Goal: Task Accomplishment & Management: Complete application form

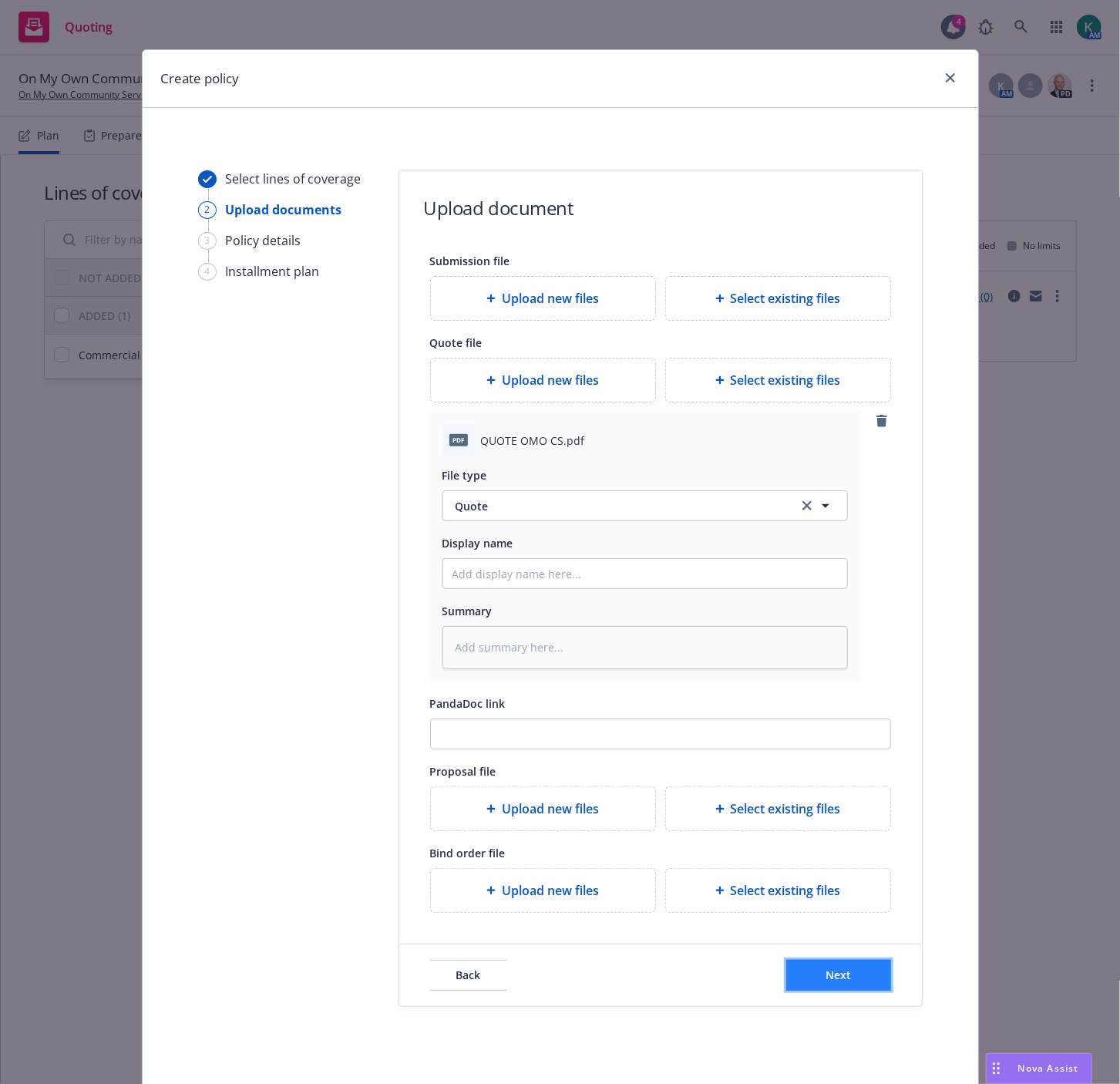
click at [835, 962] on button "Next" at bounding box center [838, 974] width 105 height 31
type textarea "x"
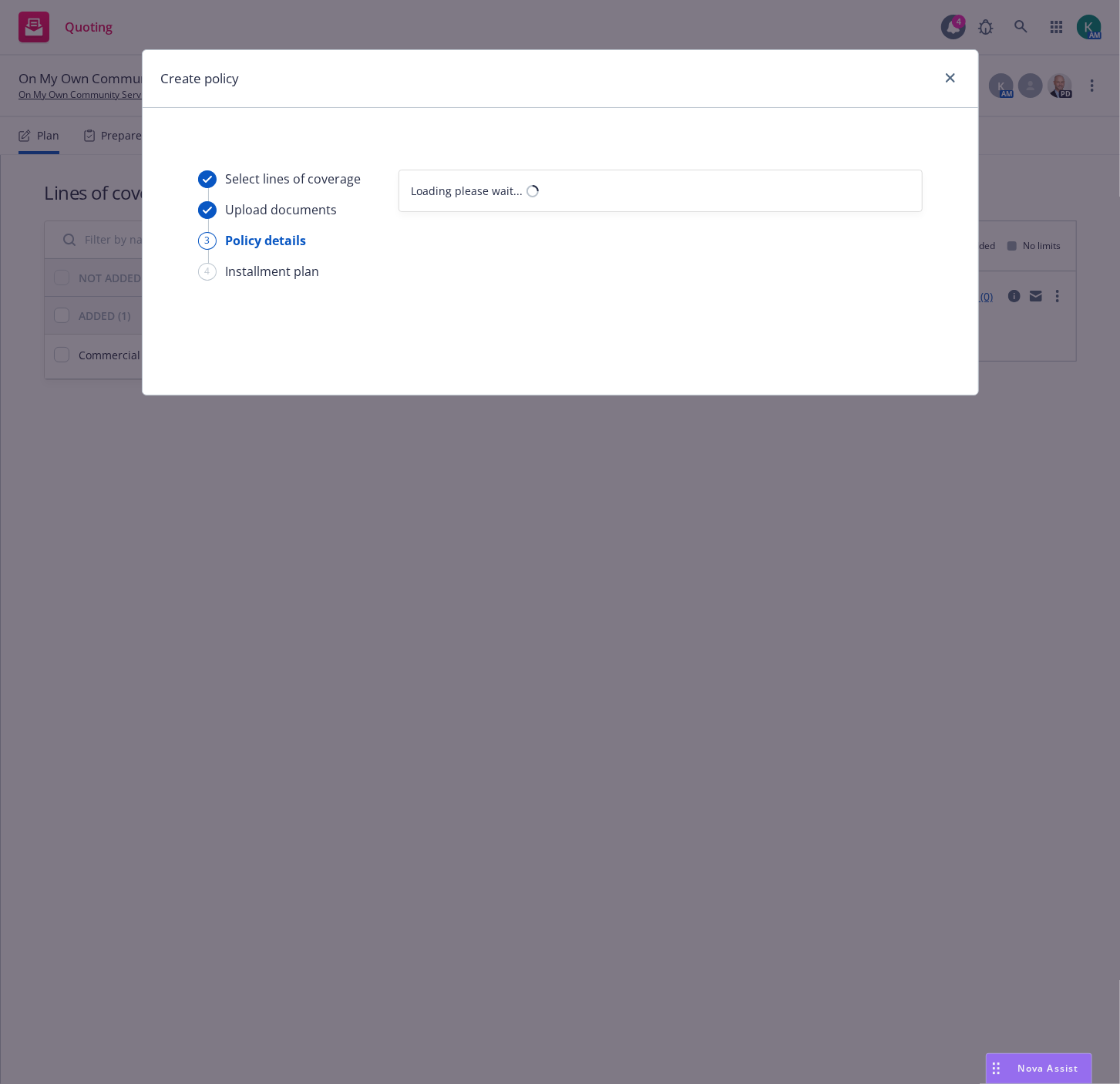
select select "12"
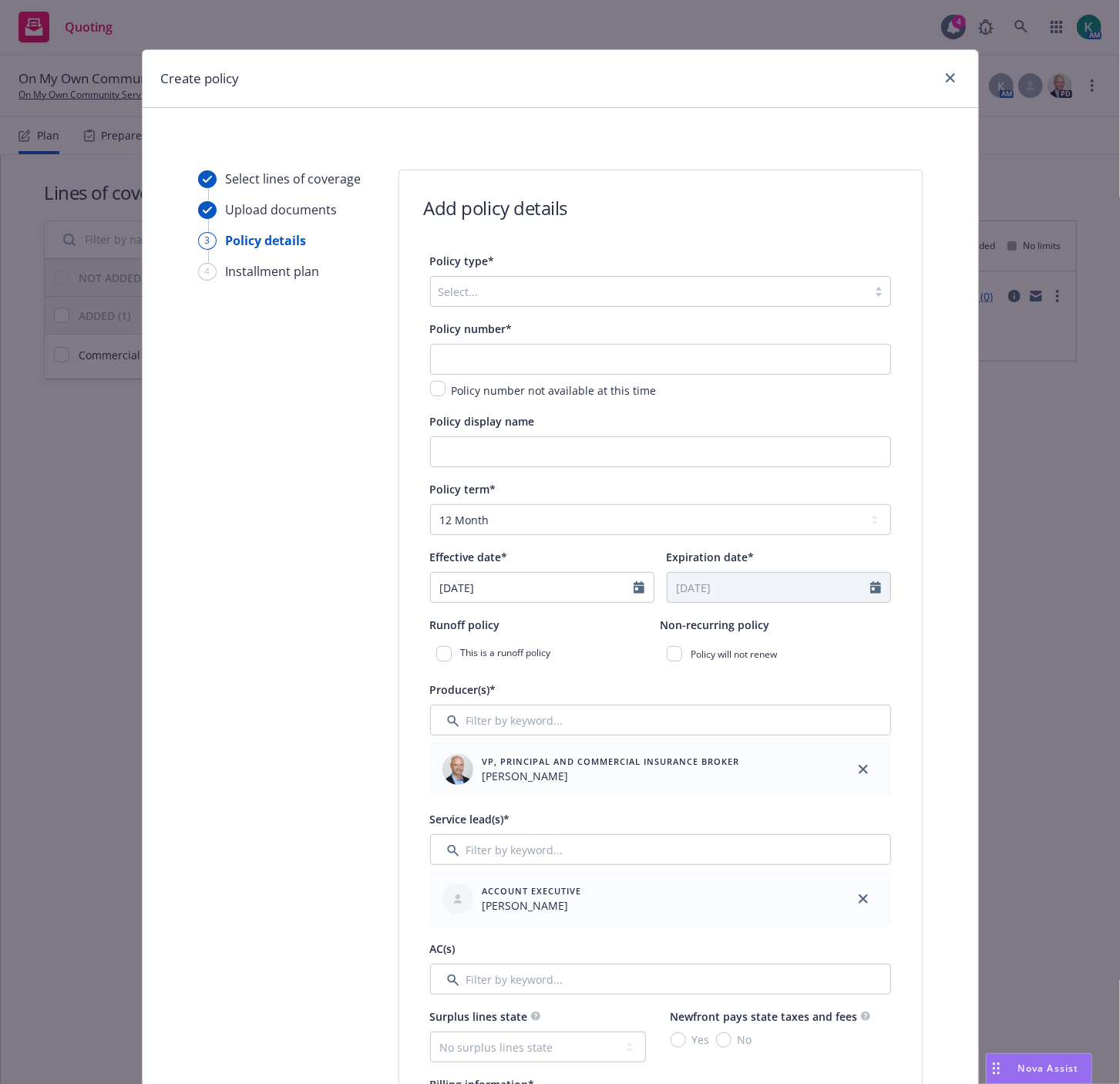
click at [629, 292] on div at bounding box center [649, 291] width 421 height 18
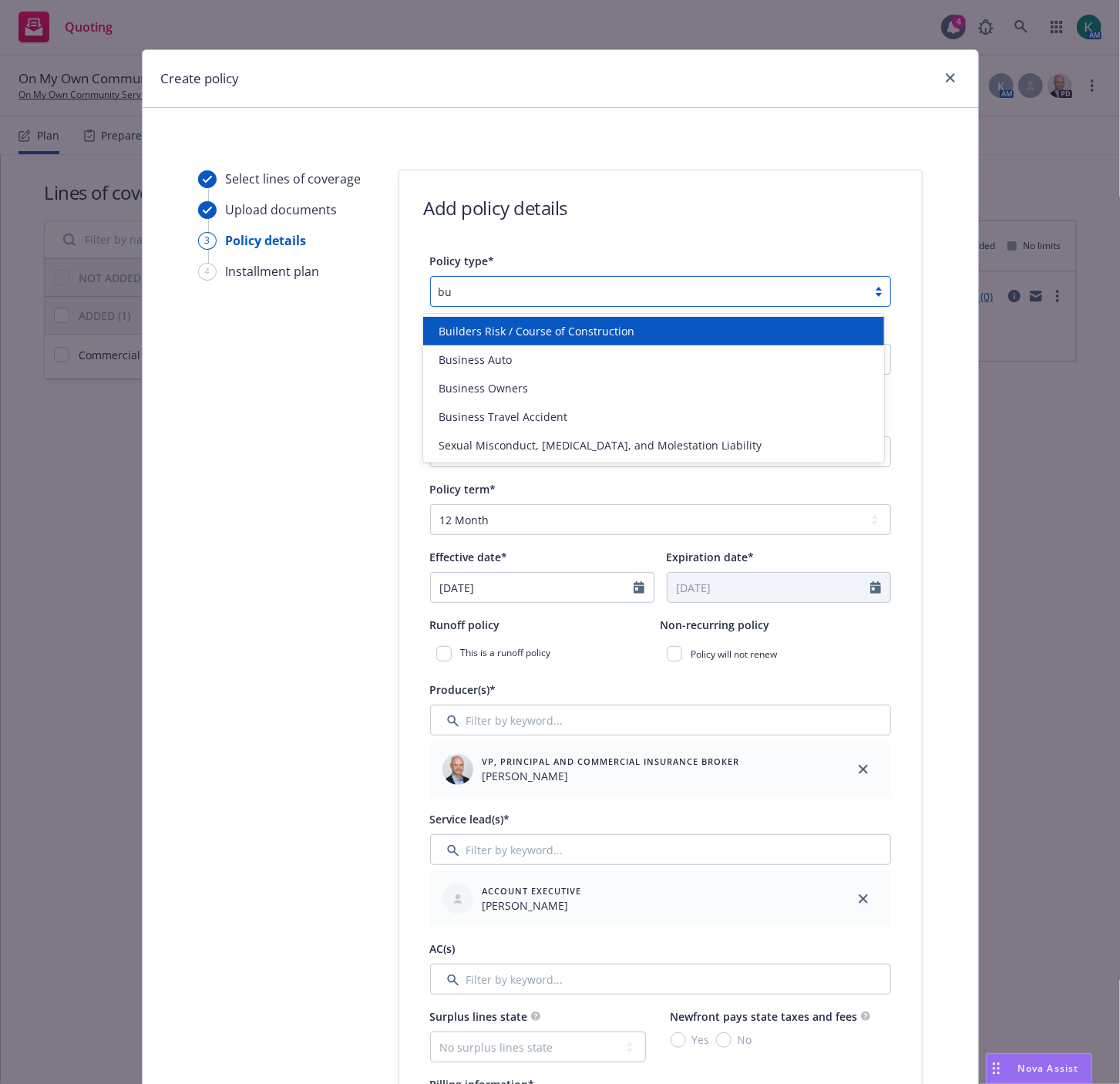
type input "bus"
click at [629, 326] on div "Business Auto" at bounding box center [653, 331] width 442 height 17
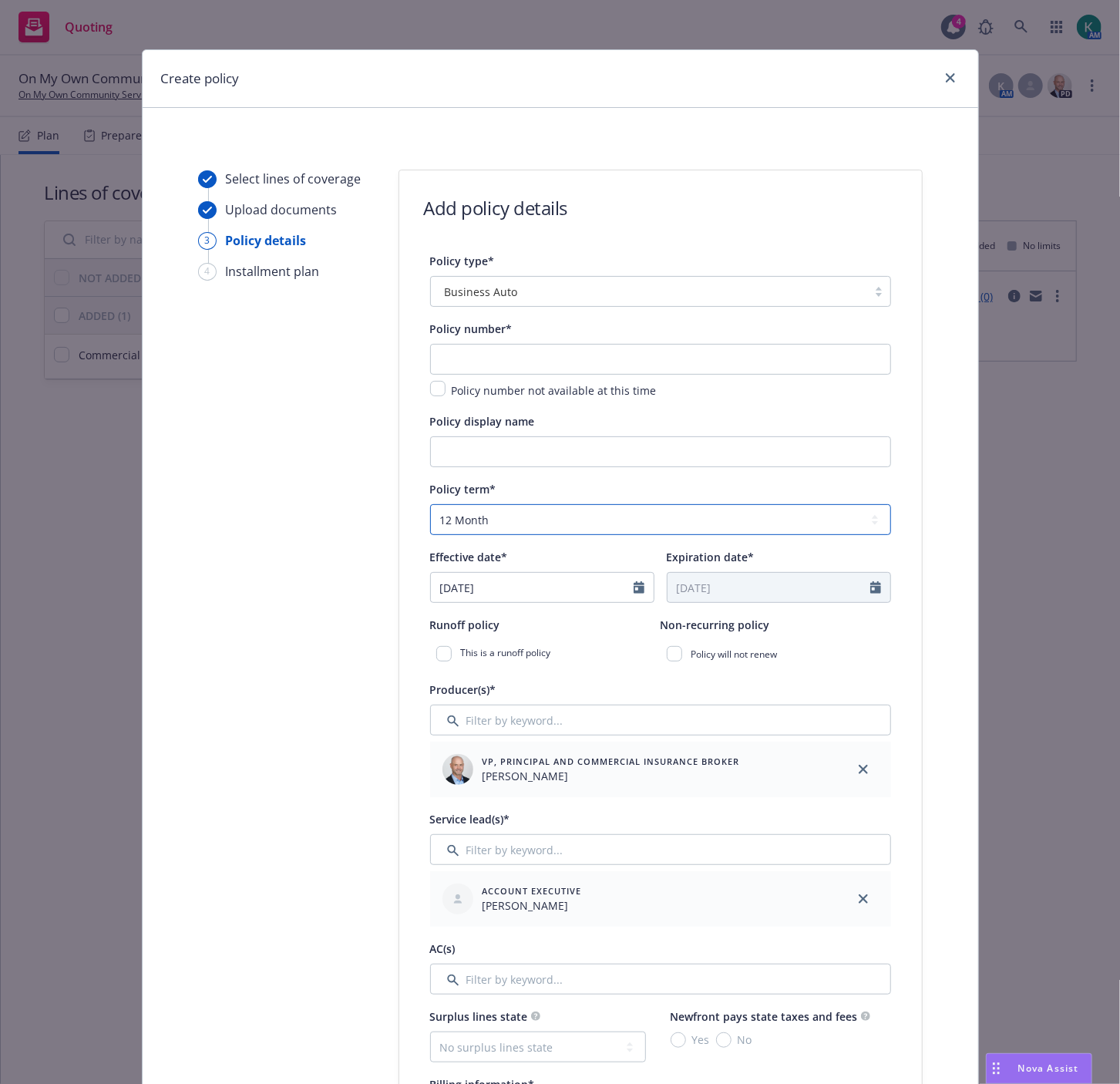
click at [473, 530] on select "Select policy term 12 Month 6 Month 4 Month 3 Month 2 Month 1 Month 36 Month (3…" at bounding box center [660, 519] width 461 height 31
select select "6"
click at [430, 505] on select "Select policy term 12 Month 6 Month 4 Month 3 Month 2 Month 1 Month 36 Month (3…" at bounding box center [660, 519] width 461 height 31
type input "[DATE]"
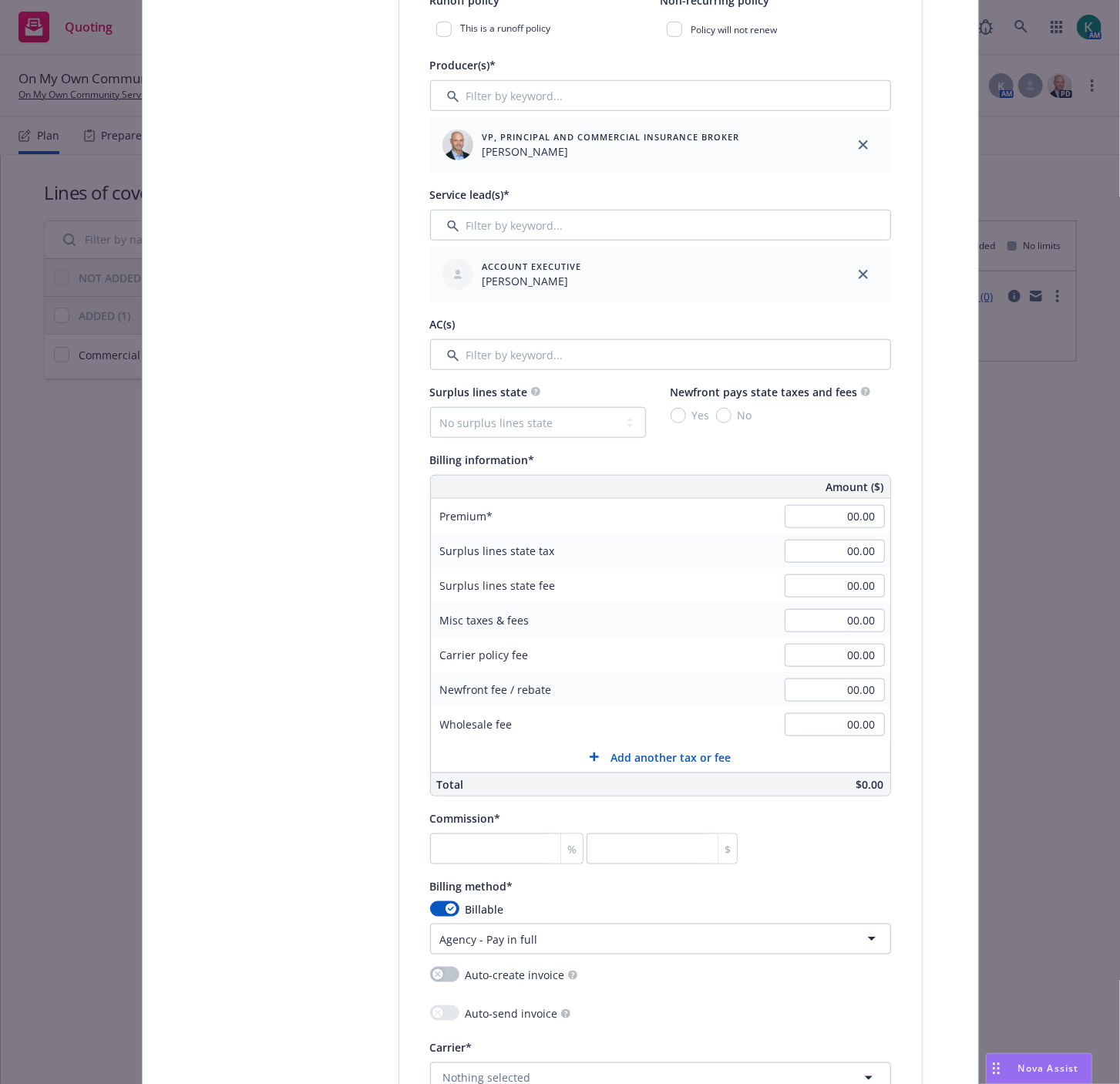
scroll to position [684, 0]
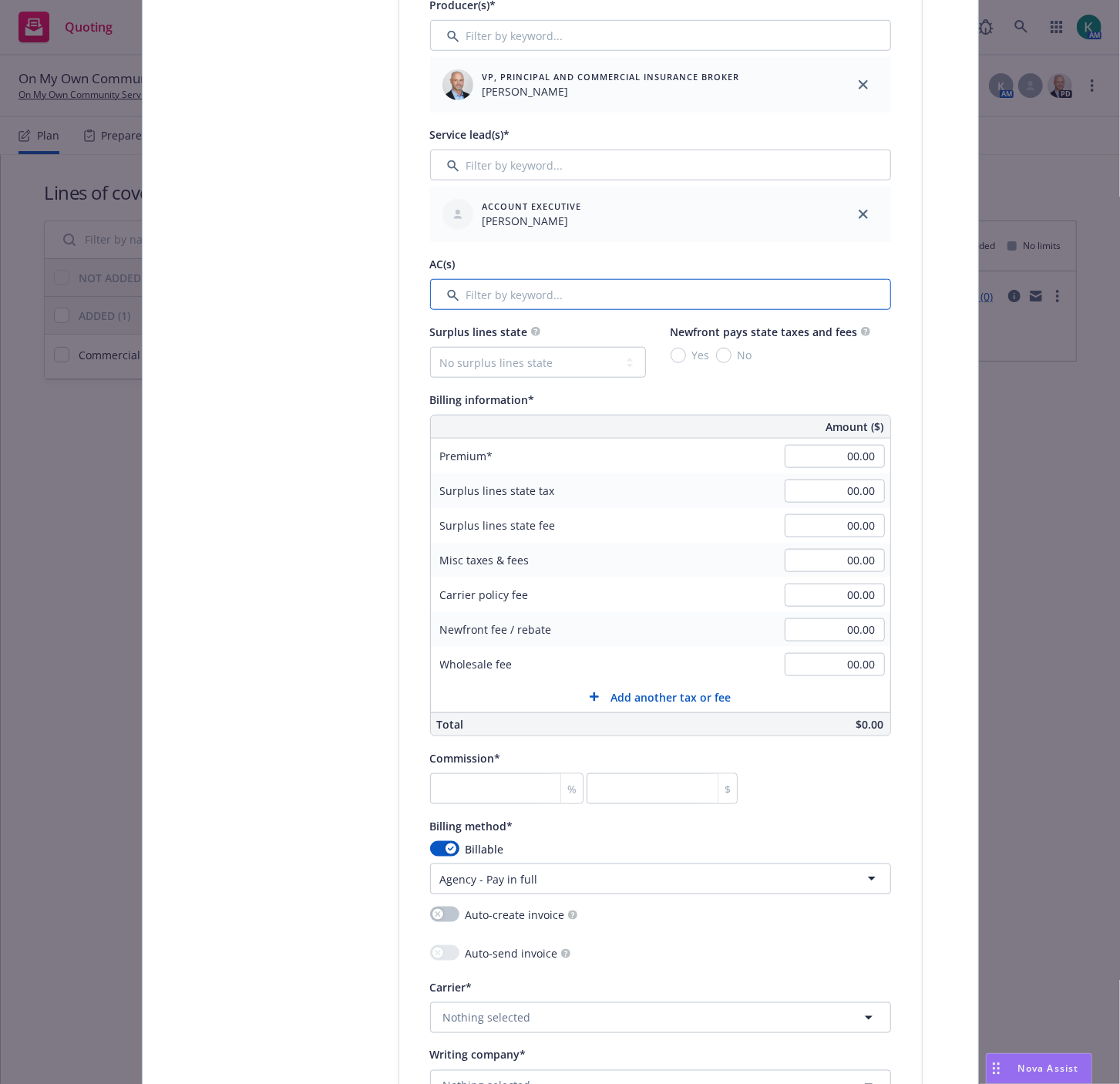
click at [481, 297] on input "Filter by keyword..." at bounding box center [660, 294] width 461 height 31
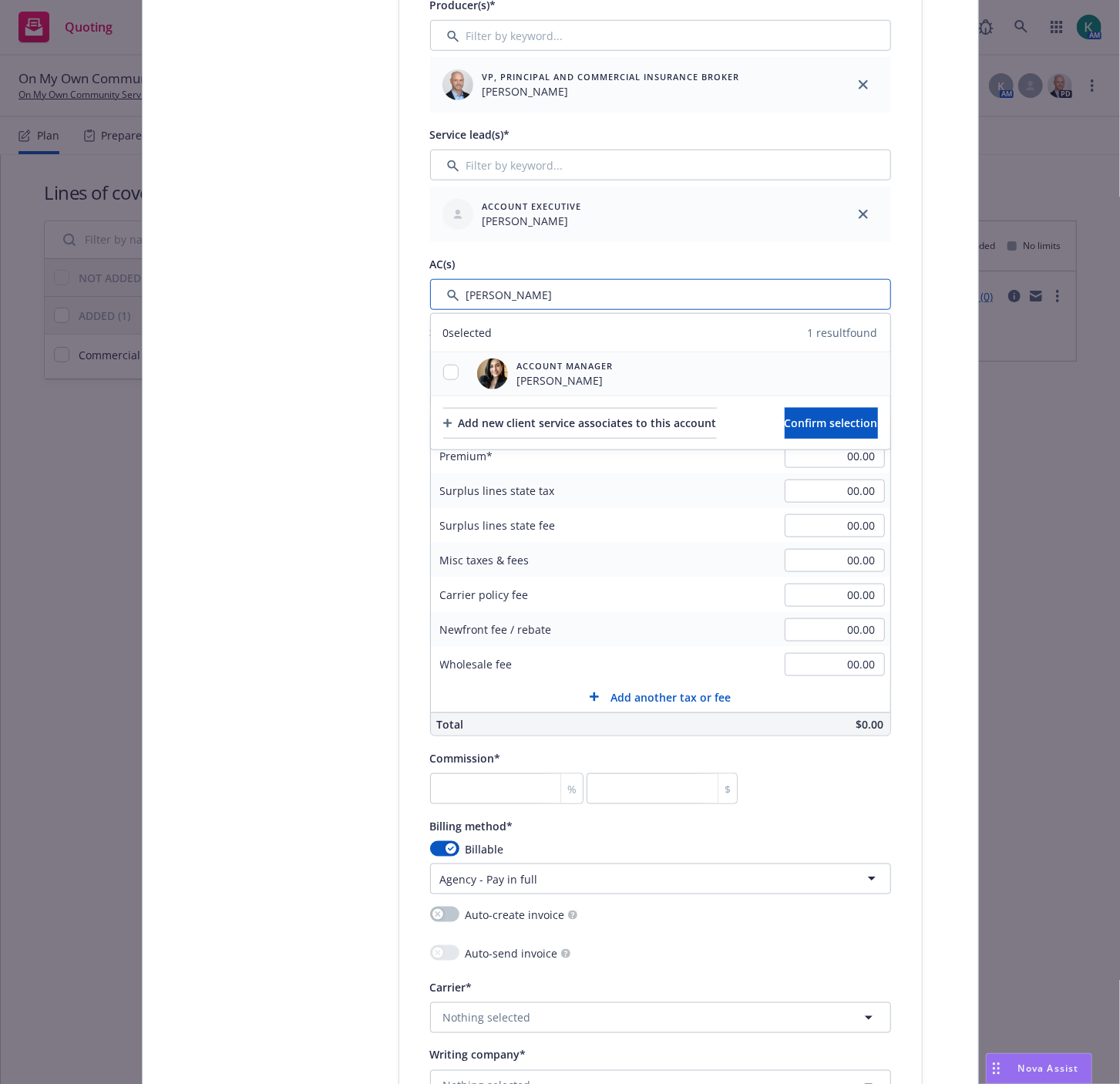
type input "yvett"
click at [448, 370] on div at bounding box center [451, 373] width 40 height 18
click at [443, 380] on input "checkbox" at bounding box center [451, 372] width 16 height 16
checkbox input "true"
click at [784, 417] on span "Confirm selection" at bounding box center [831, 423] width 93 height 15
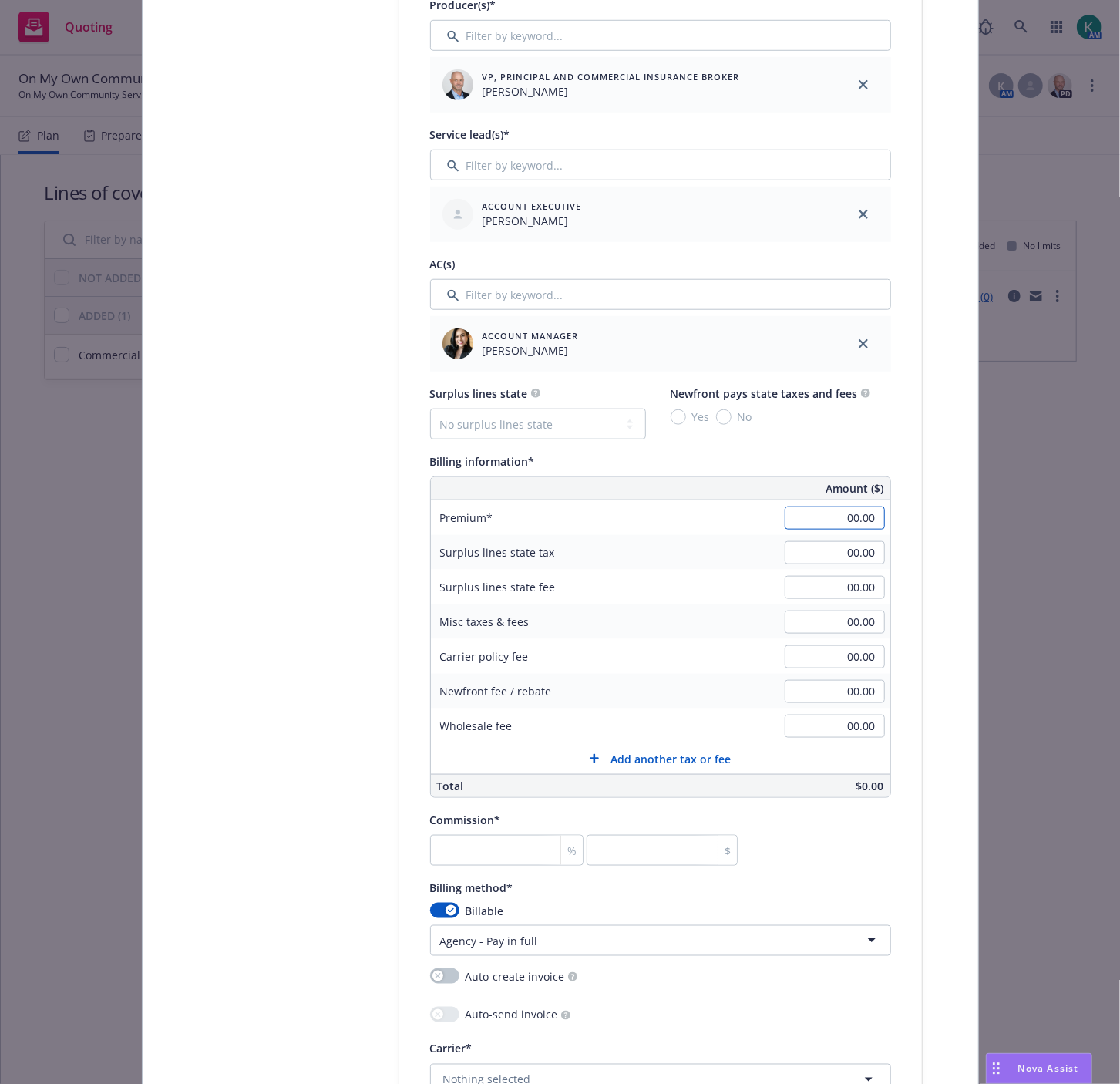
click at [846, 521] on input "00.00" at bounding box center [834, 517] width 100 height 23
click at [846, 517] on input "12.00" at bounding box center [834, 517] width 100 height 23
type input "1,247.88"
click at [921, 552] on div "Select lines of coverage Upload documents 3 Policy details 4 Installment plan A…" at bounding box center [560, 581] width 798 height 2192
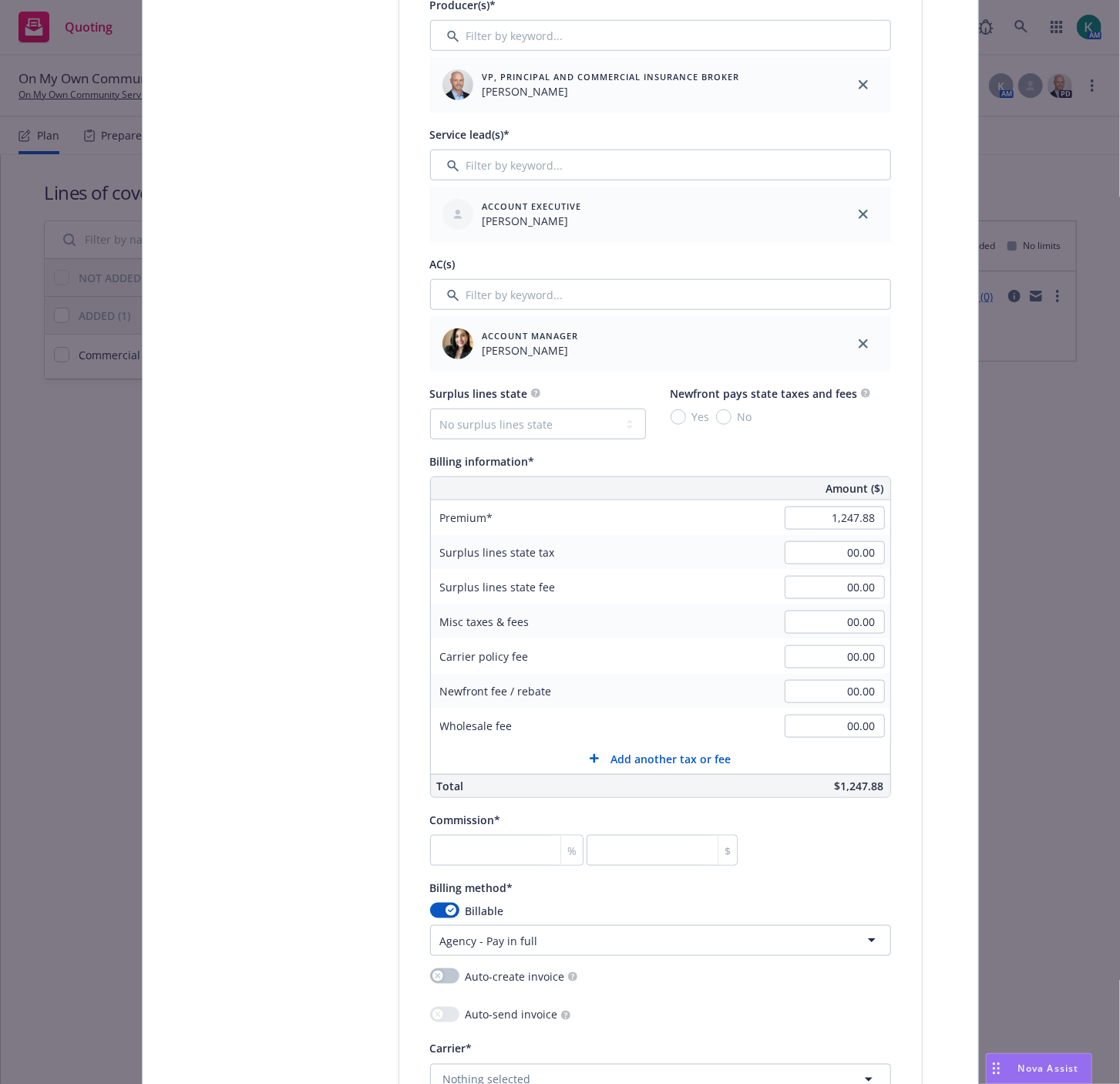
click at [474, 944] on html "Quoting 4 AM On My Own Community Services Quoting Plan (2025-08-20) On My Own C…" at bounding box center [560, 542] width 1120 height 1084
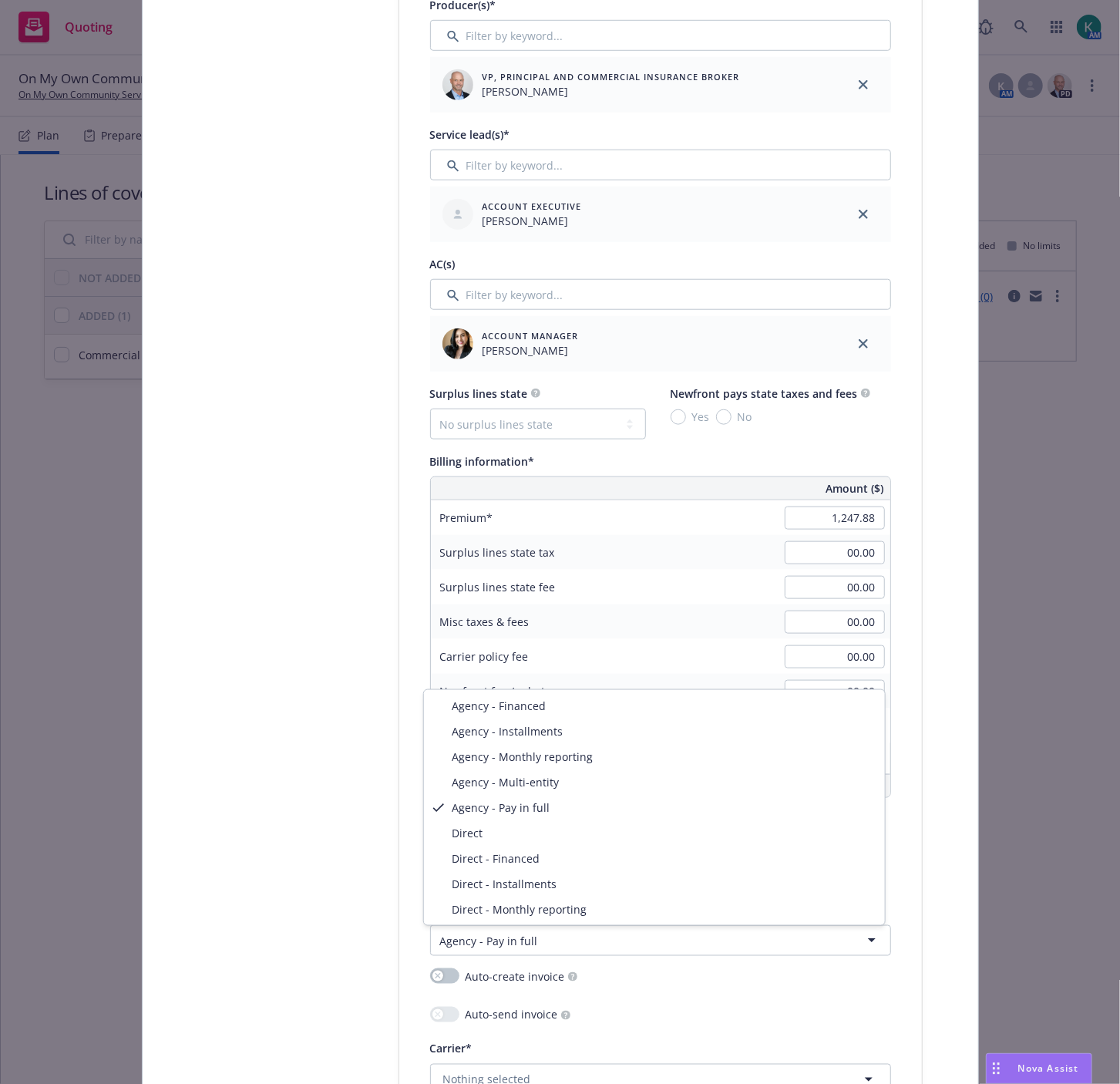
select select "DIRECT"
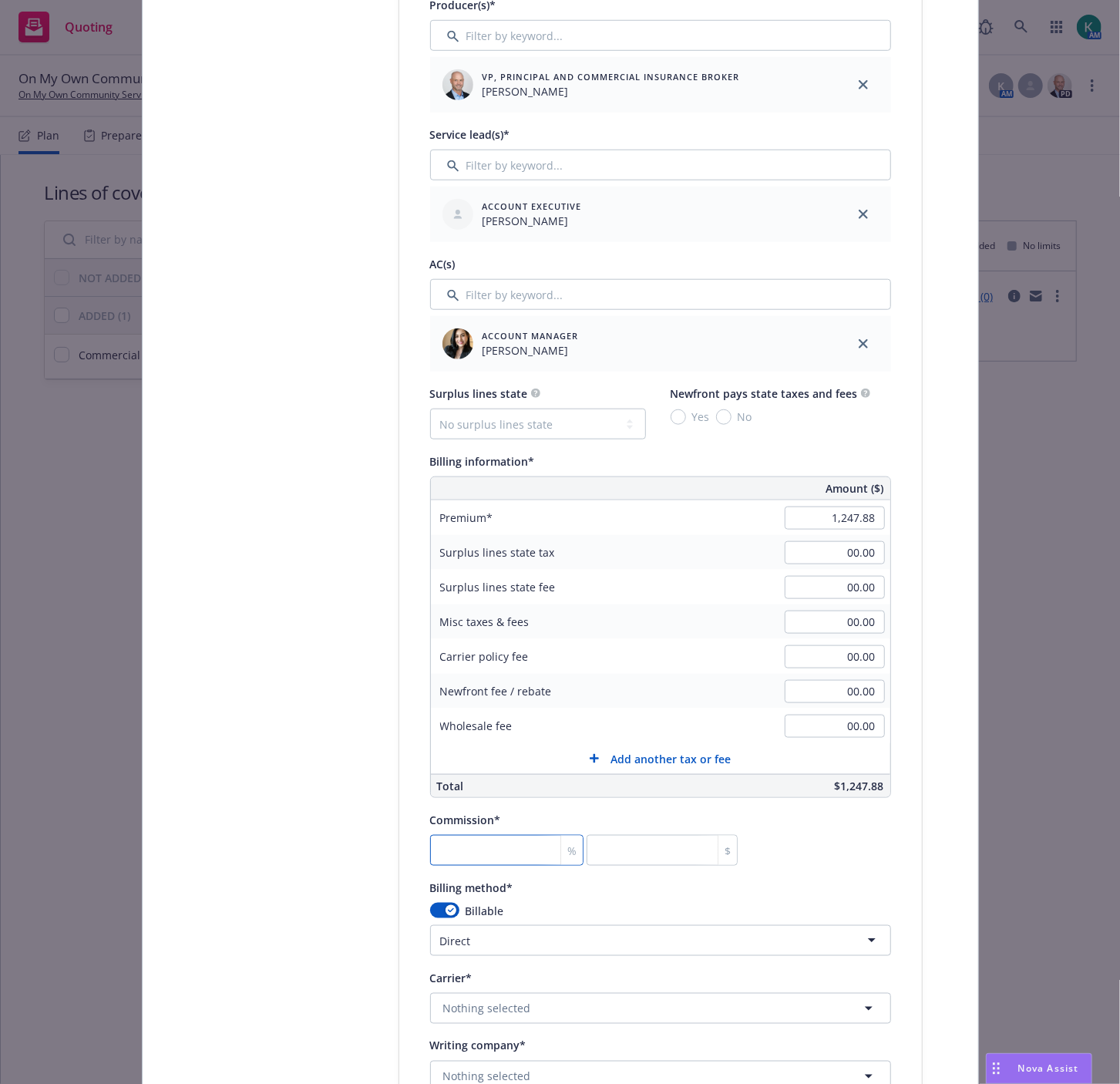
click at [463, 851] on input "number" at bounding box center [508, 850] width 154 height 31
type input "1"
type input "12.48"
type input "10"
type input "124.79"
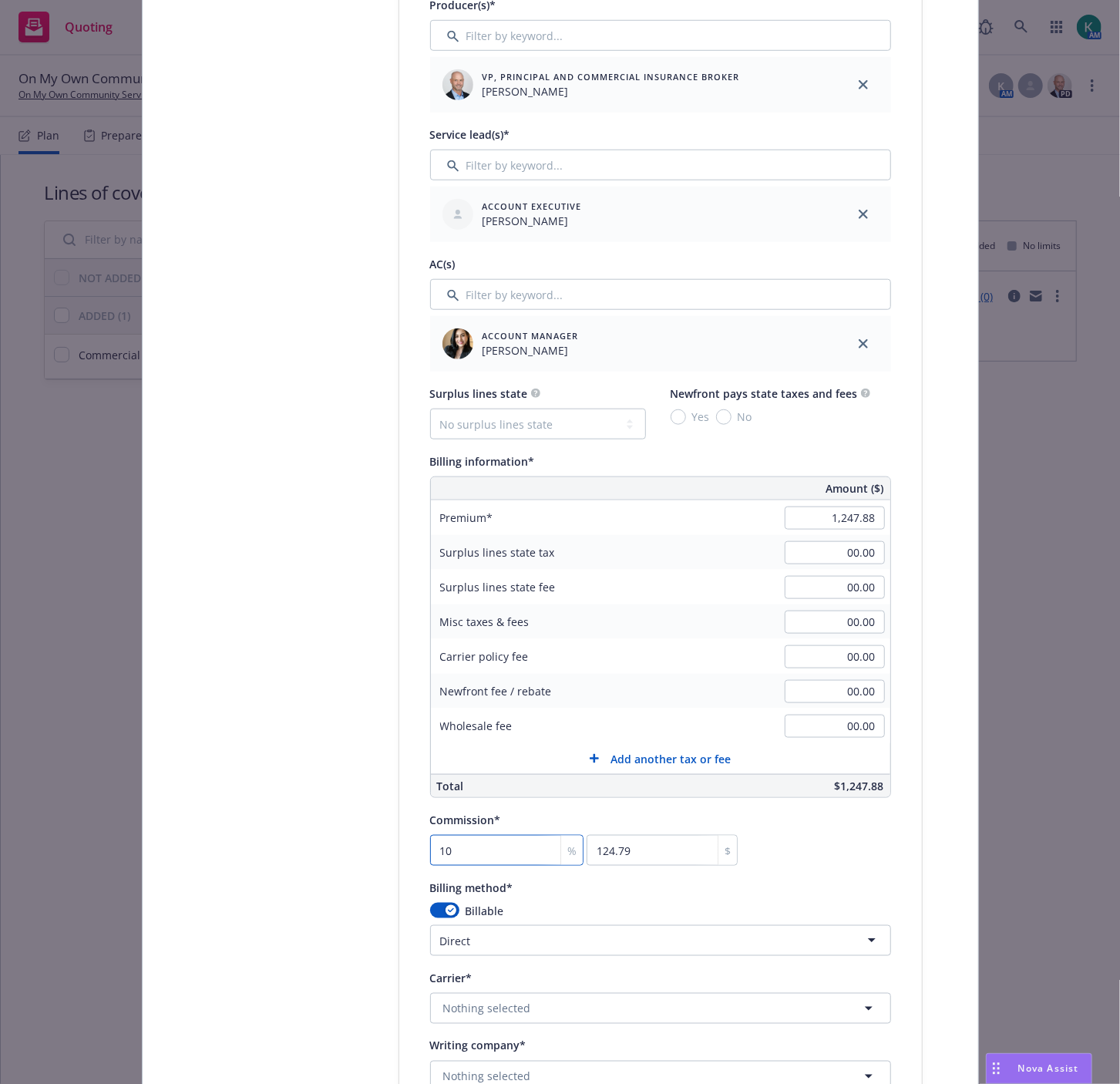
type input "10"
click at [341, 886] on div "Select lines of coverage Upload documents 3 Policy details 4 Installment plan" at bounding box center [282, 546] width 169 height 2121
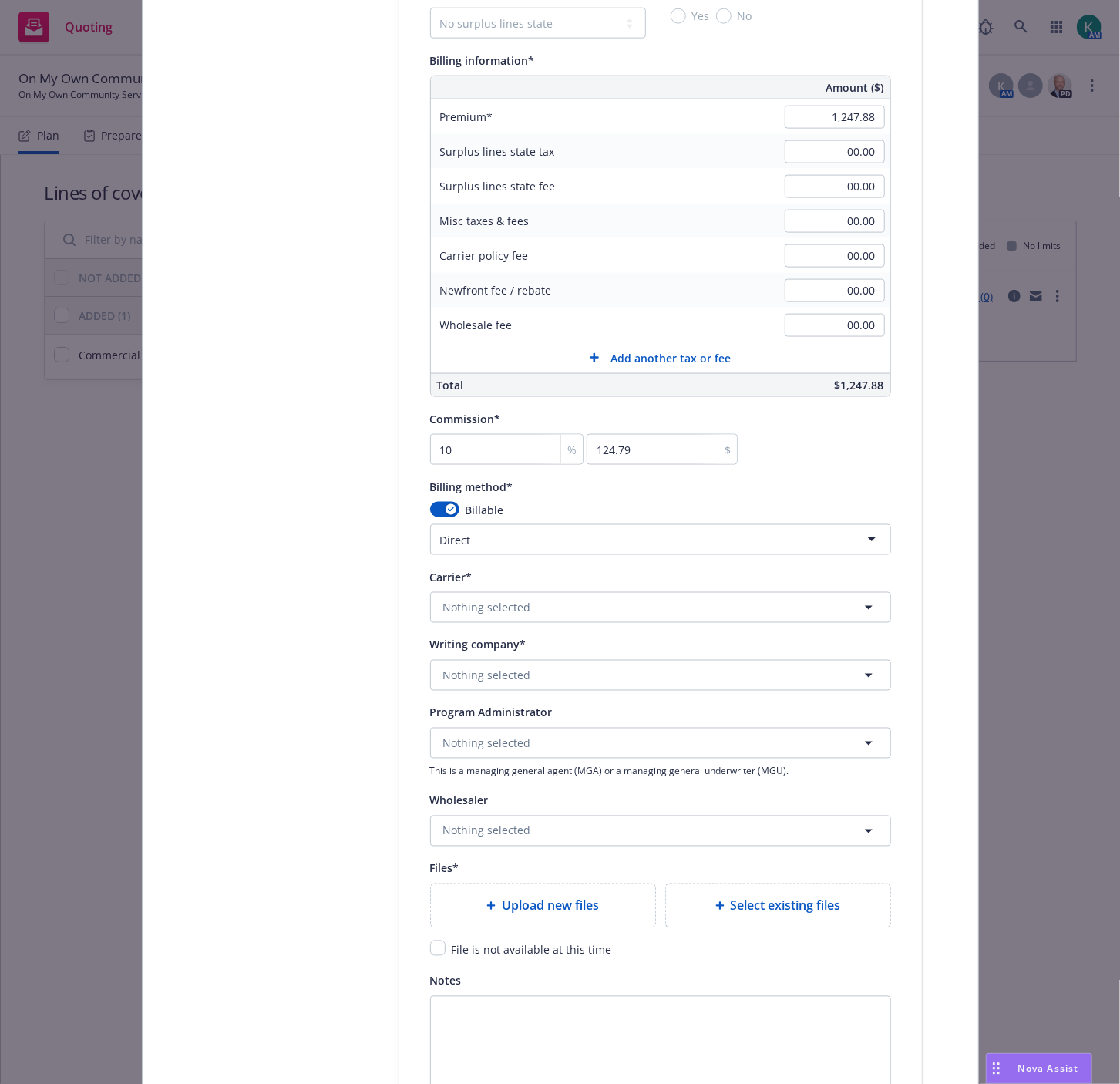
scroll to position [1113, 0]
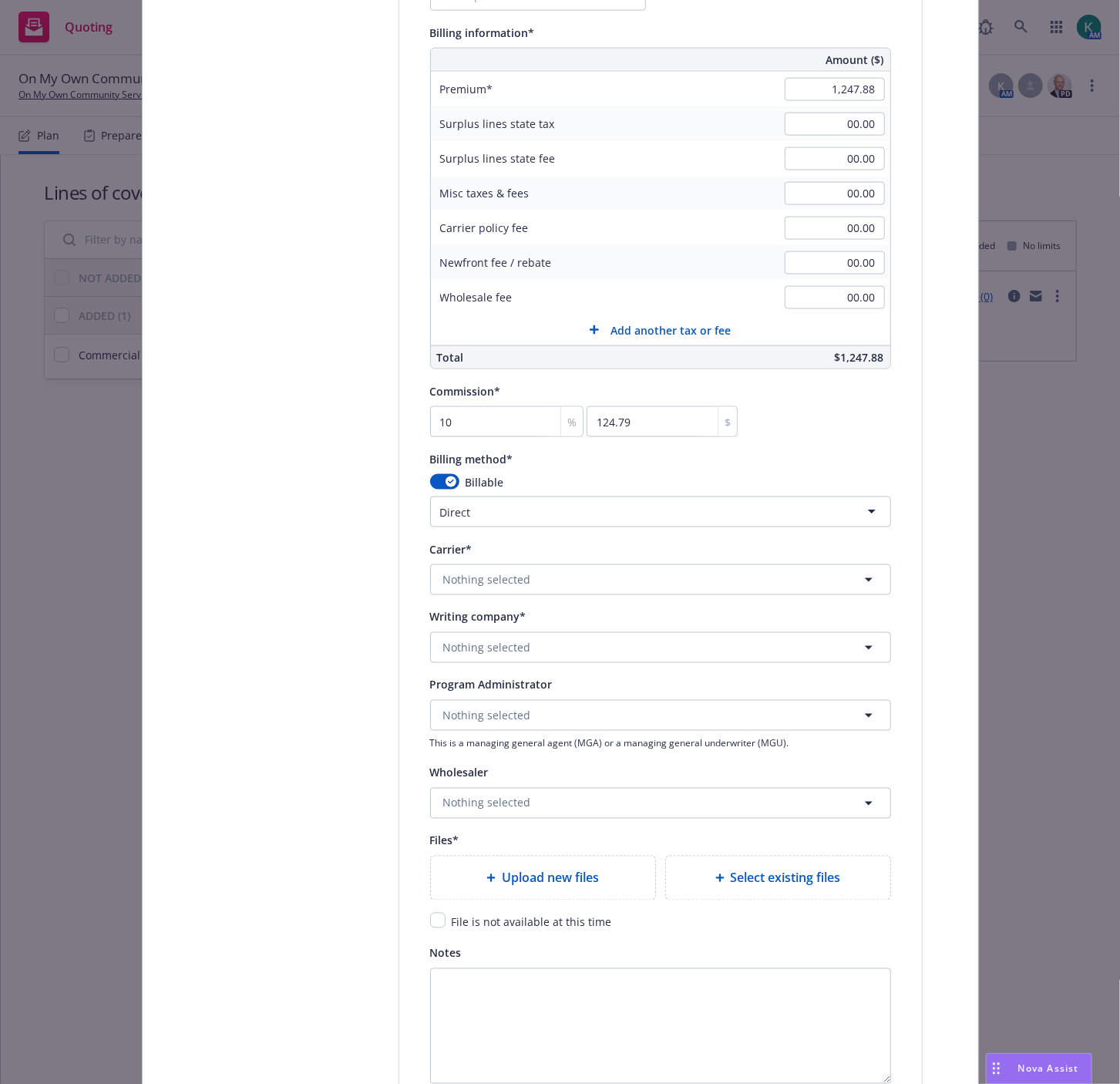
click at [519, 561] on div "Carrier* Nothing selected" at bounding box center [660, 567] width 461 height 55
click at [502, 579] on span "Nothing selected" at bounding box center [486, 579] width 87 height 17
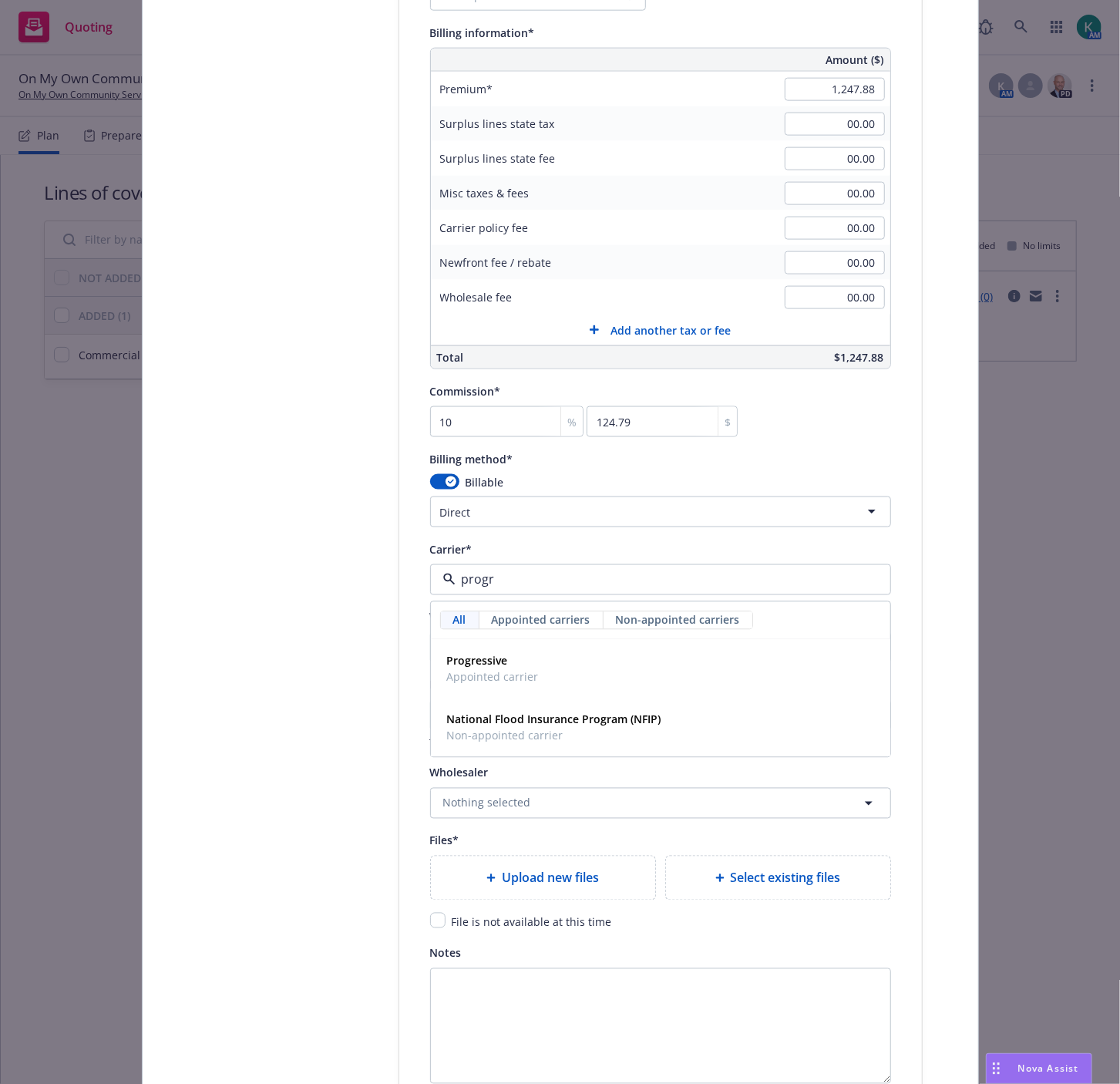
type input "progre"
click at [490, 652] on div "Progressive Appointed carrier" at bounding box center [660, 669] width 458 height 57
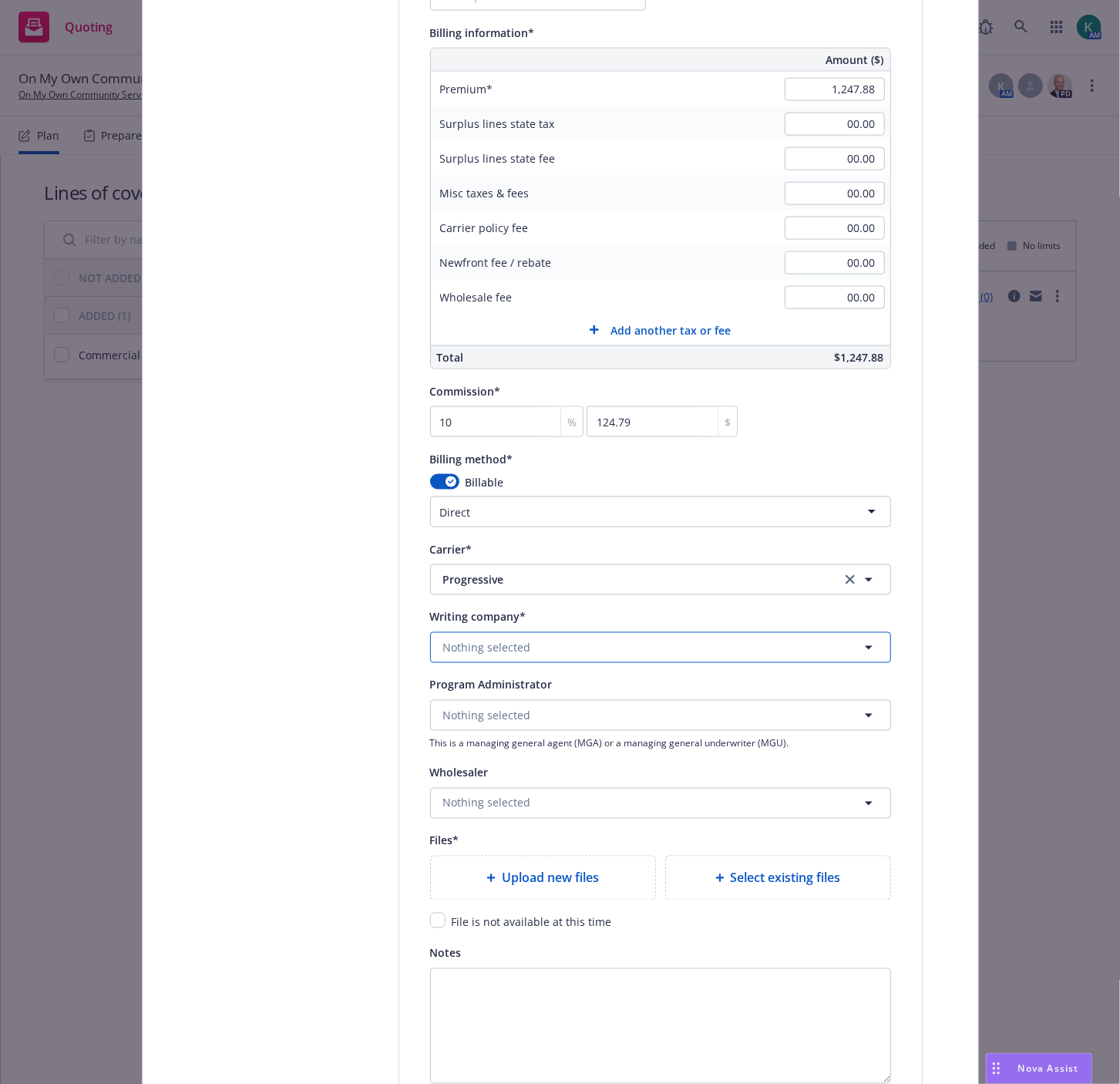
click at [486, 660] on button "Nothing selected" at bounding box center [660, 647] width 461 height 31
click at [496, 652] on span "Nothing selected" at bounding box center [486, 648] width 87 height 17
type input "unite"
click at [518, 710] on span "Domestic - 11770" at bounding box center [540, 707] width 187 height 17
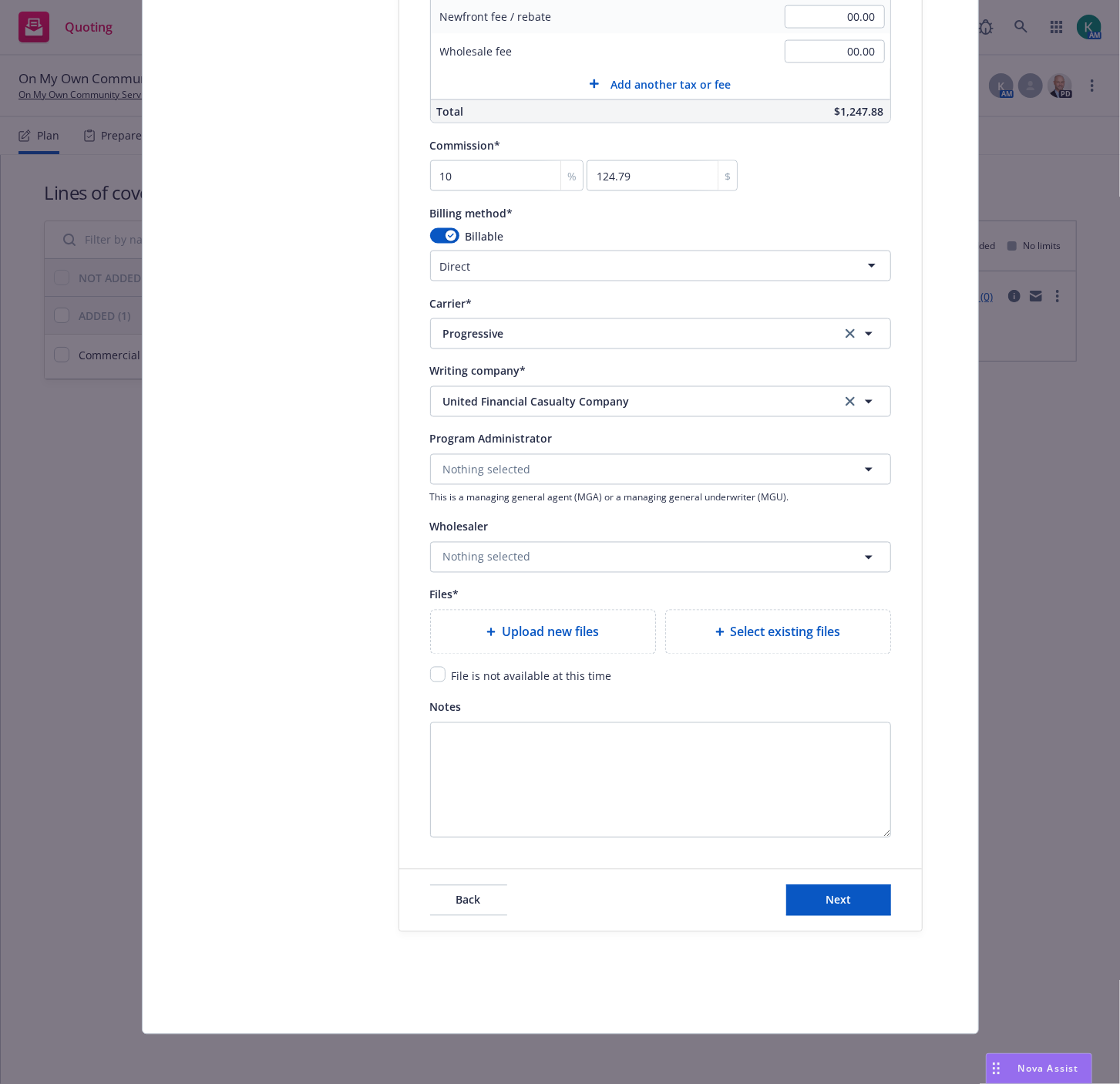
scroll to position [1363, 0]
type textarea "x"
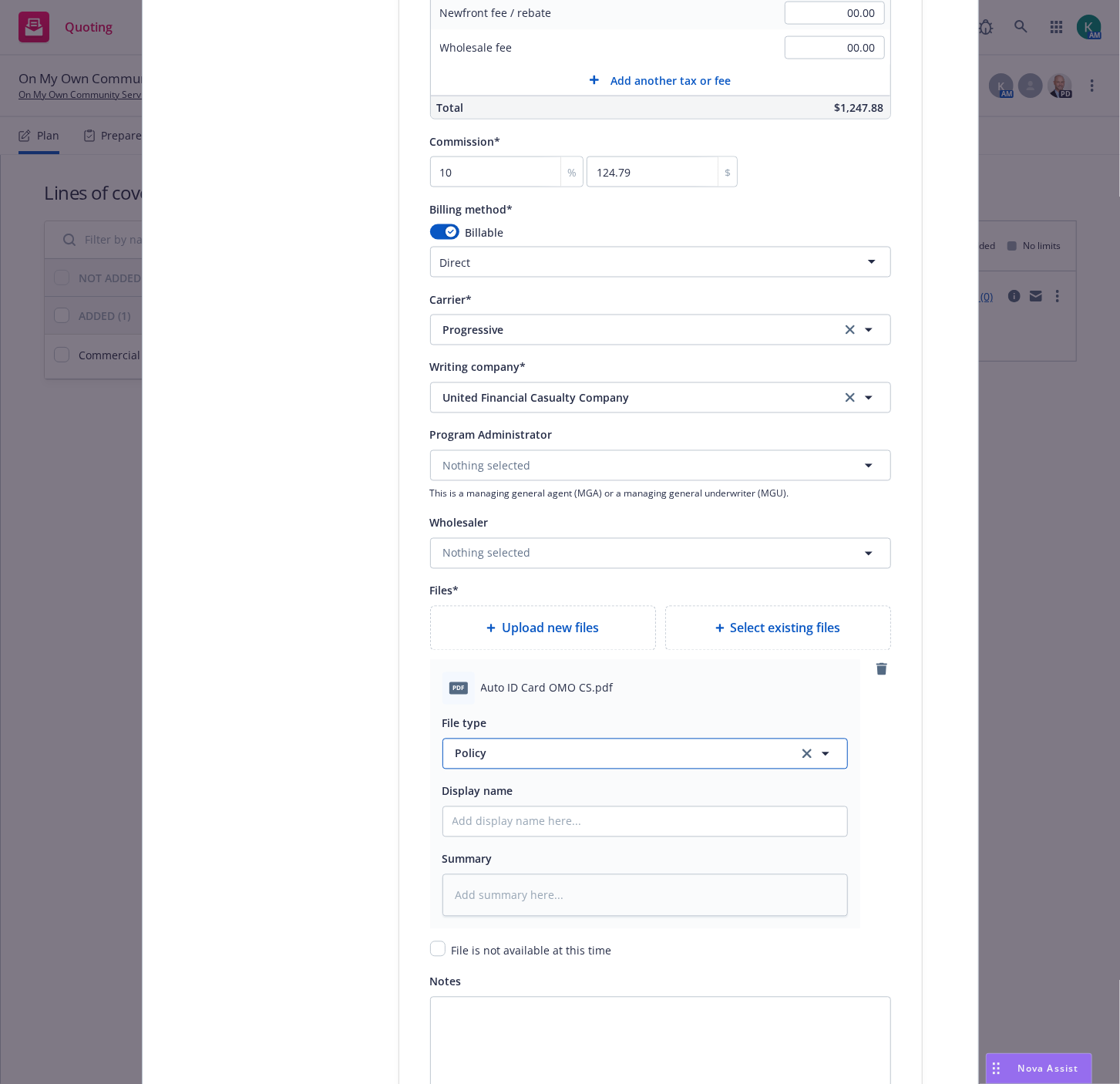
click at [518, 761] on span "Policy" at bounding box center [618, 753] width 325 height 17
type input "auto"
click at [518, 712] on div "Auto ID card" at bounding box center [489, 711] width 75 height 22
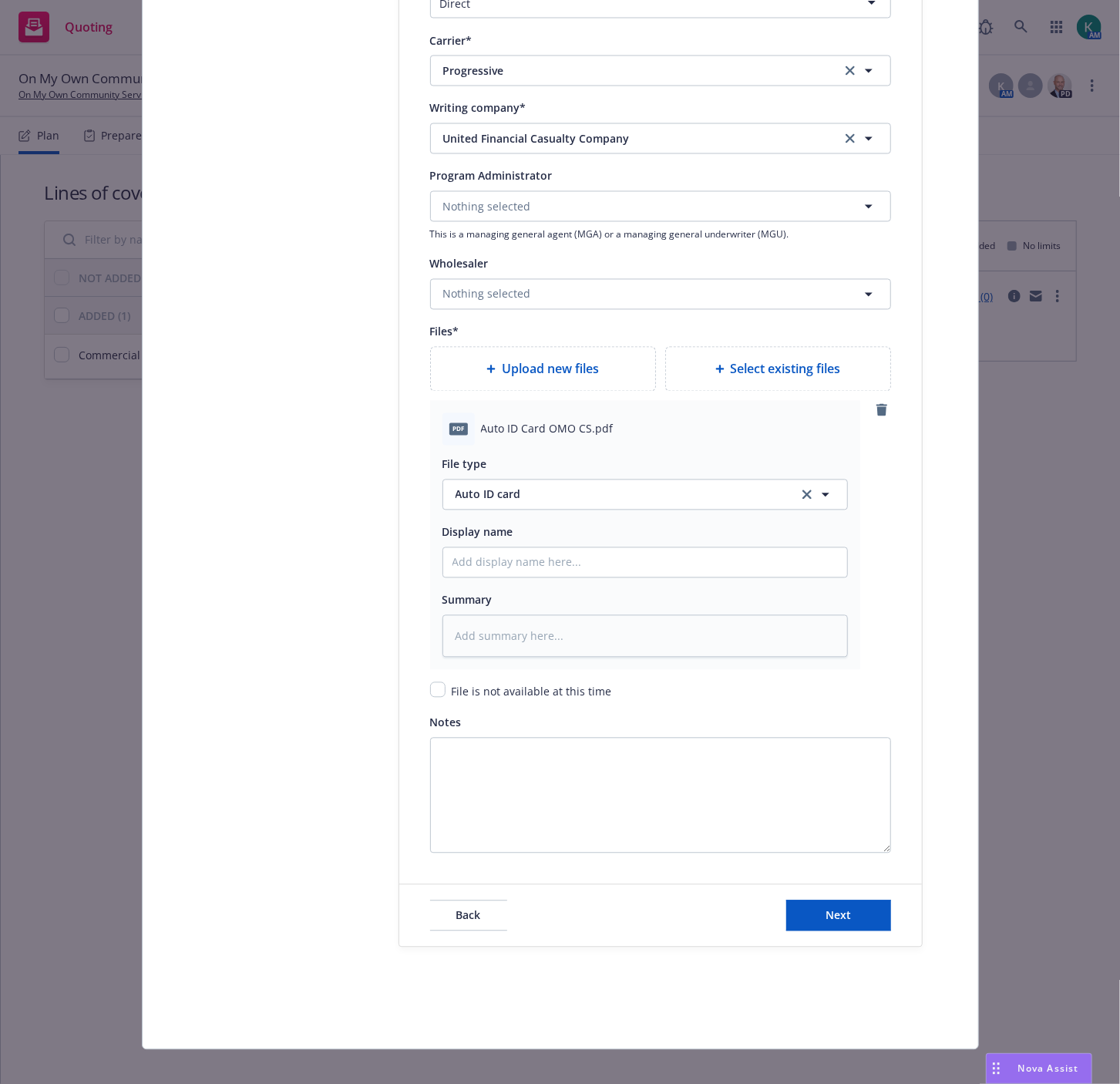
scroll to position [1643, 0]
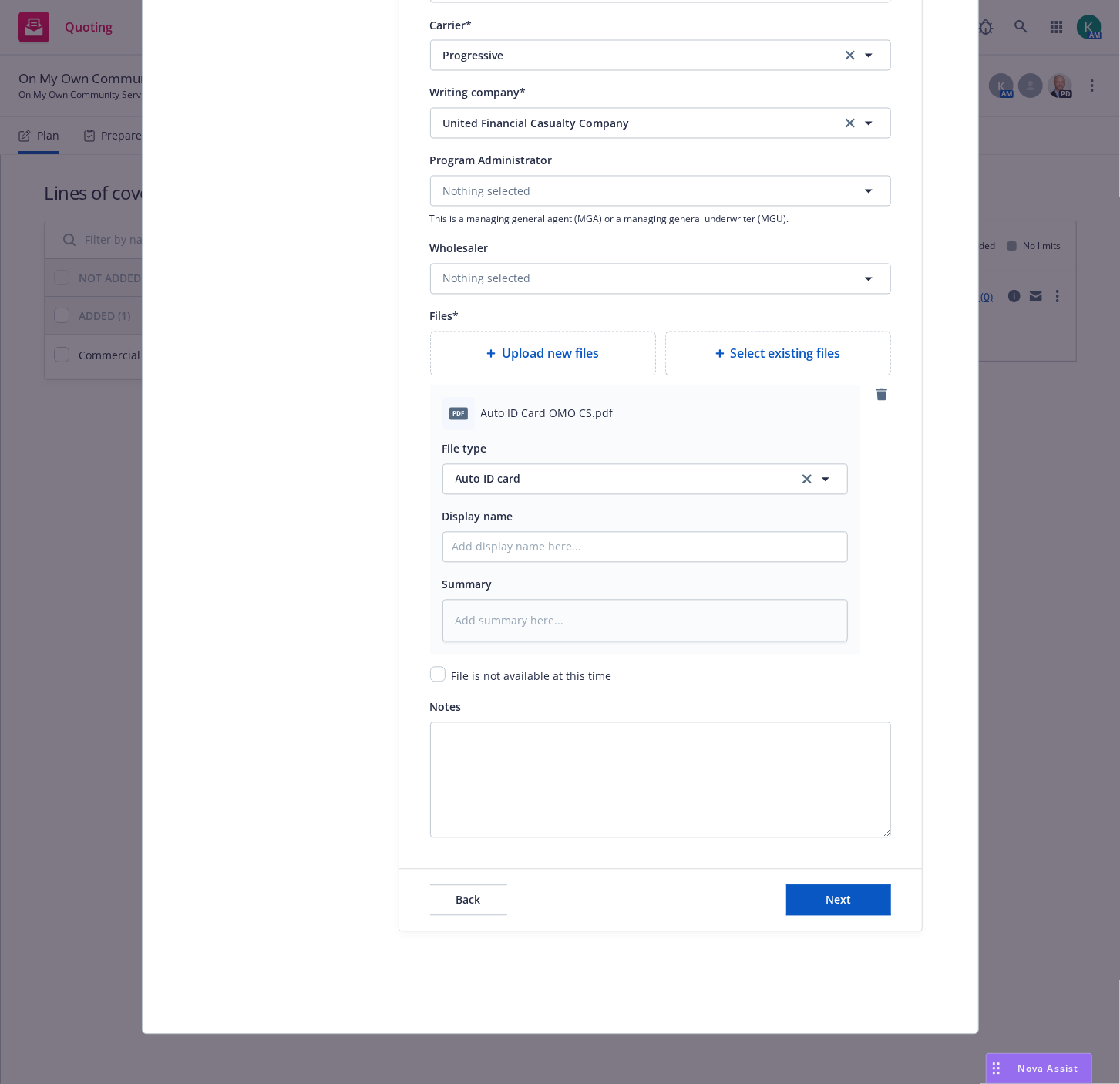
click at [806, 916] on div "Back Next" at bounding box center [660, 900] width 523 height 61
click at [805, 906] on button "Next" at bounding box center [838, 900] width 105 height 31
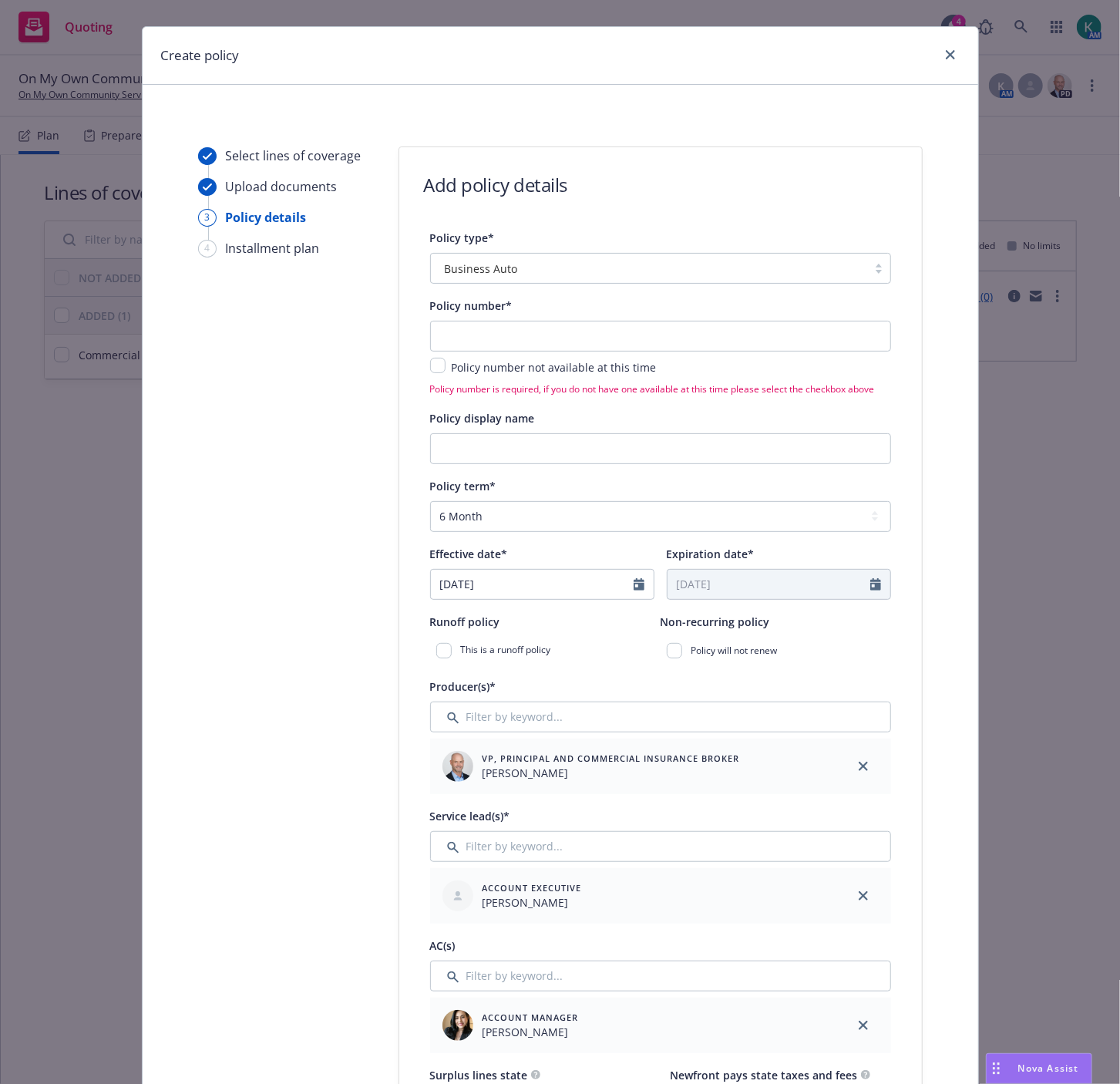
scroll to position [0, 0]
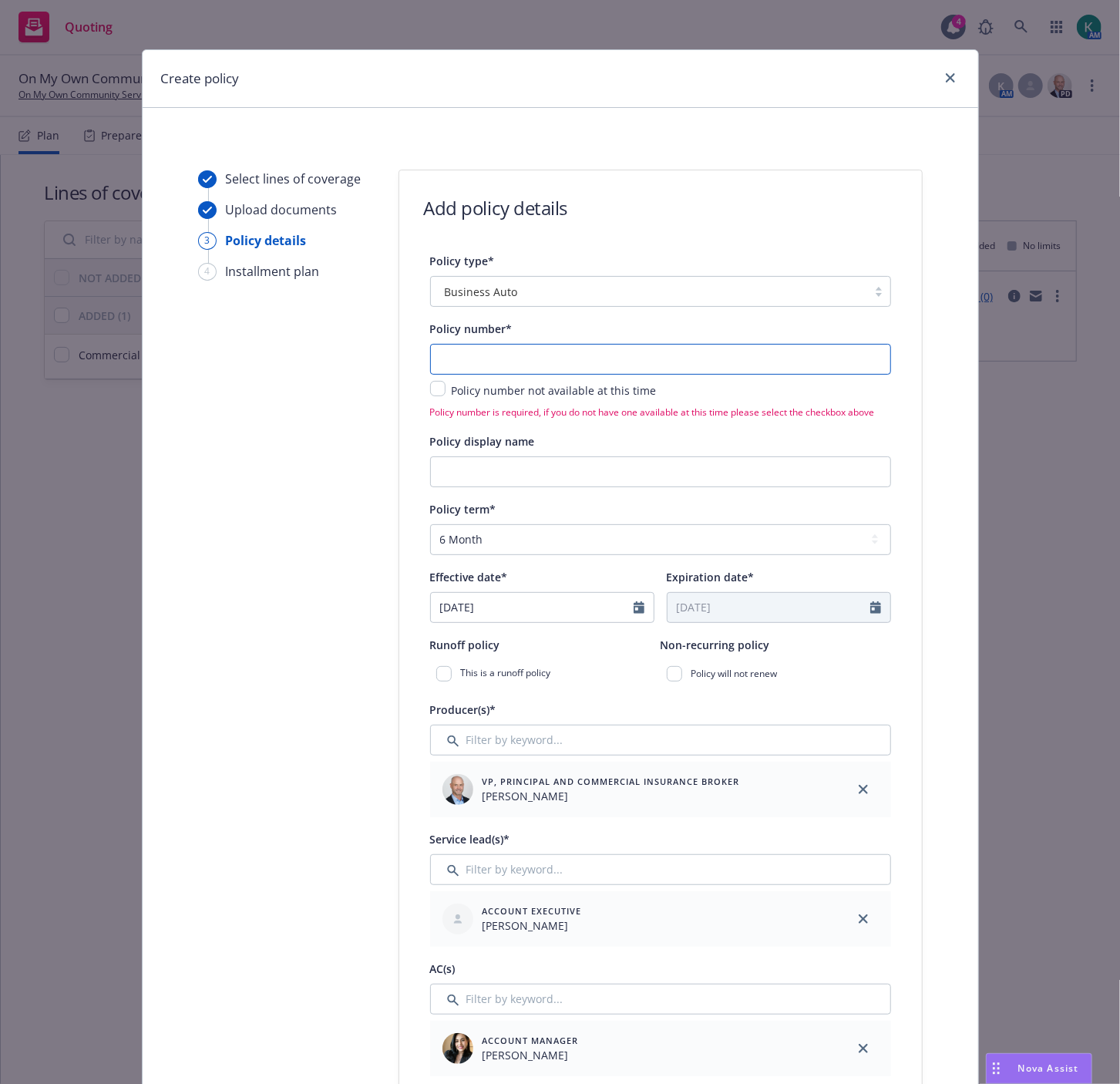
click at [502, 357] on input "text" at bounding box center [660, 359] width 461 height 31
paste input "861923043"
type textarea "x"
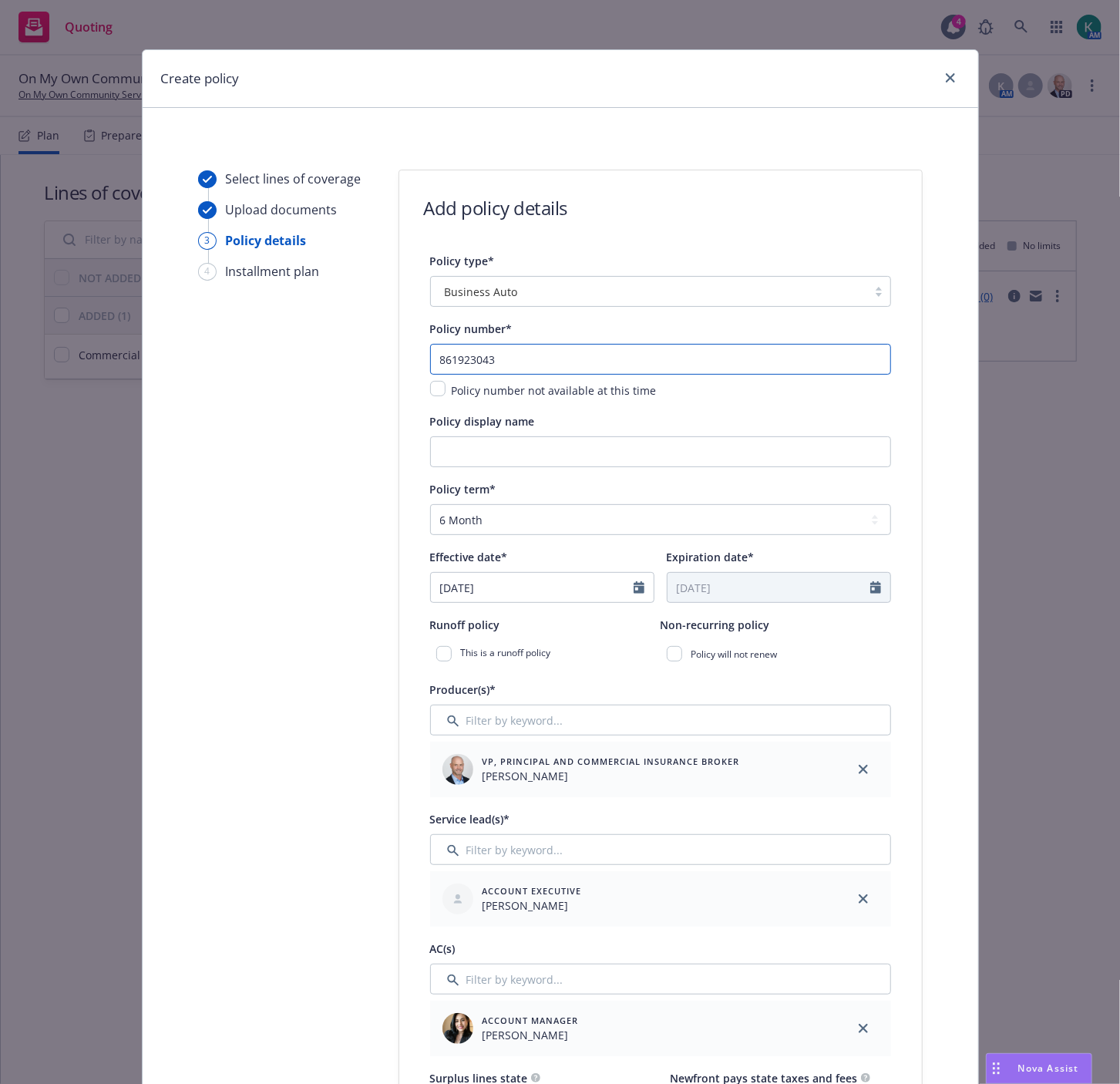
type input "861923043"
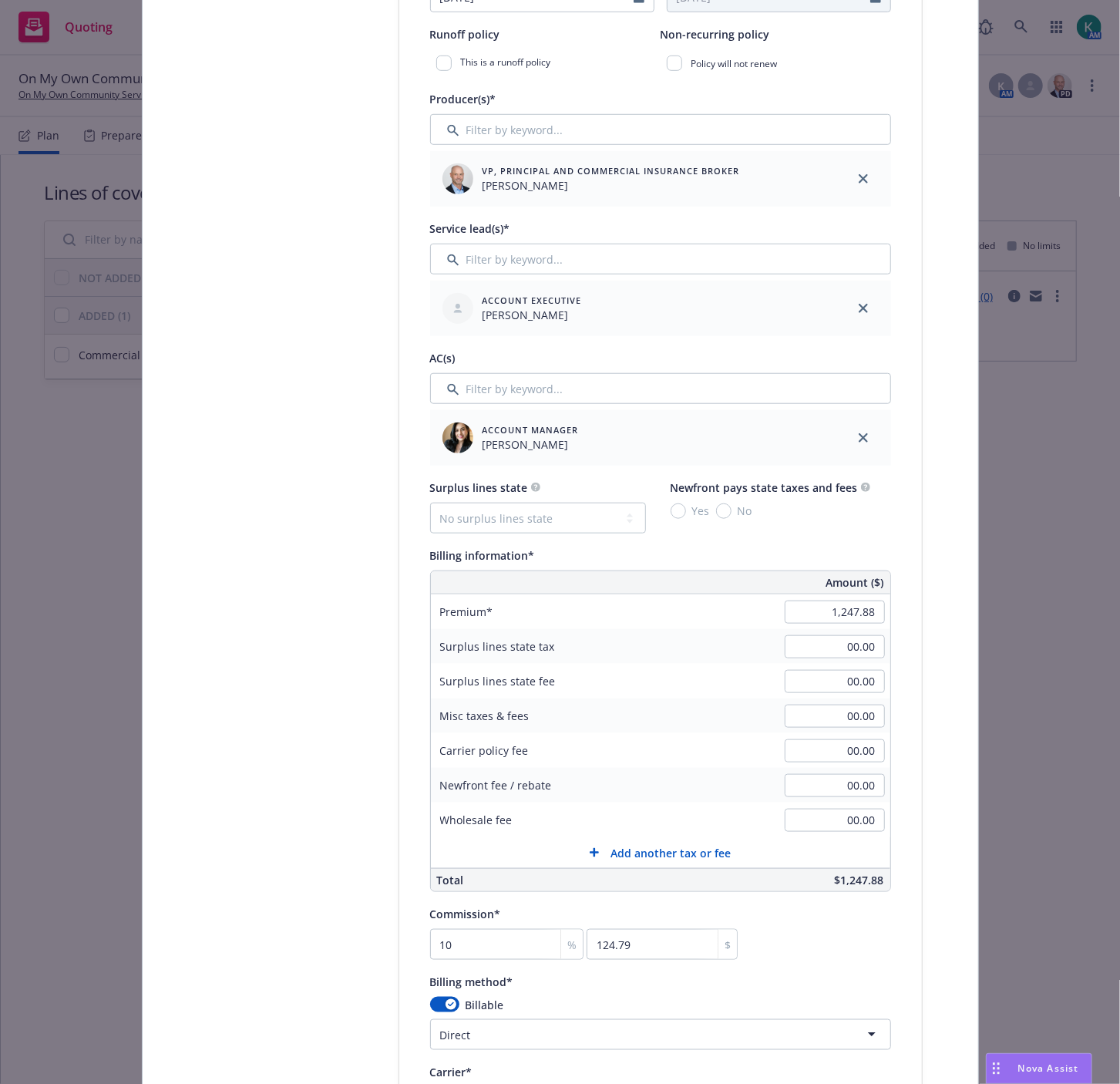
scroll to position [599, 0]
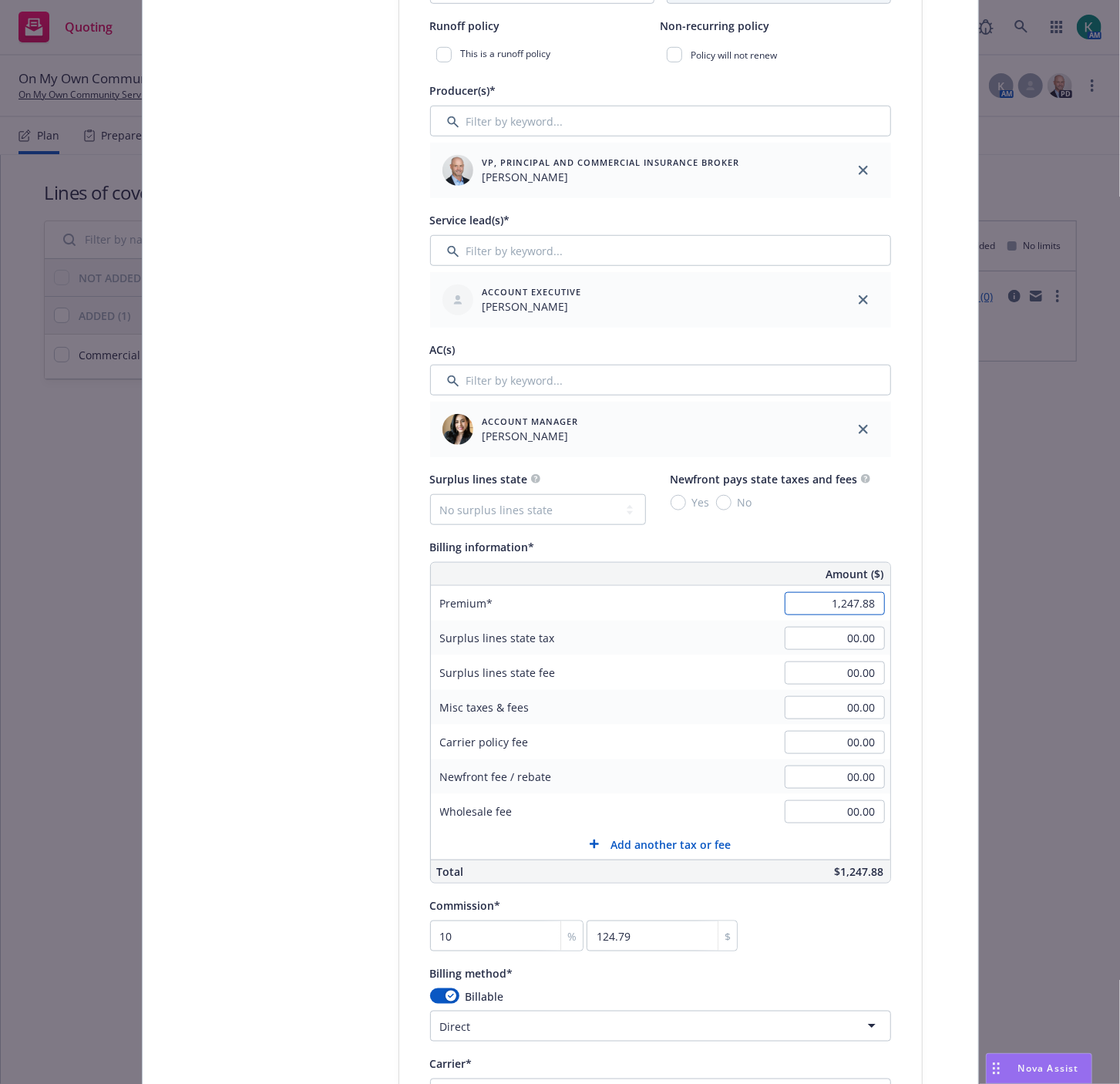
click at [826, 602] on input "1,247.88" at bounding box center [834, 603] width 100 height 23
type input "1247"
click at [842, 710] on input "00.00" at bounding box center [834, 707] width 100 height 23
type textarea "x"
type input "1,247.00"
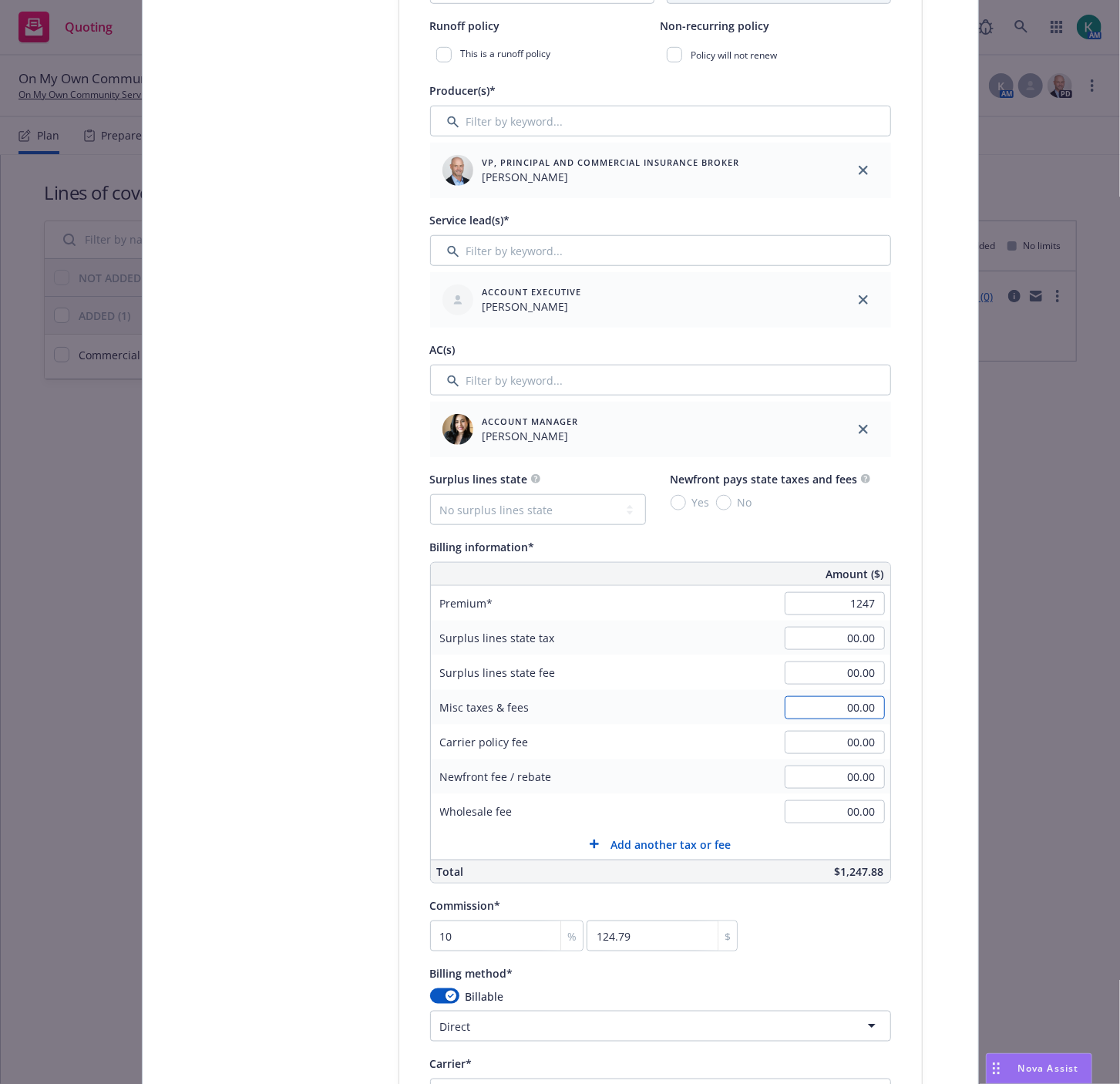
type input "124.7"
type input ".88"
type textarea "x"
type input "0.88"
click at [966, 733] on div "Select lines of coverage Upload documents 3 Policy details 4 Installment plan A…" at bounding box center [560, 821] width 835 height 2501
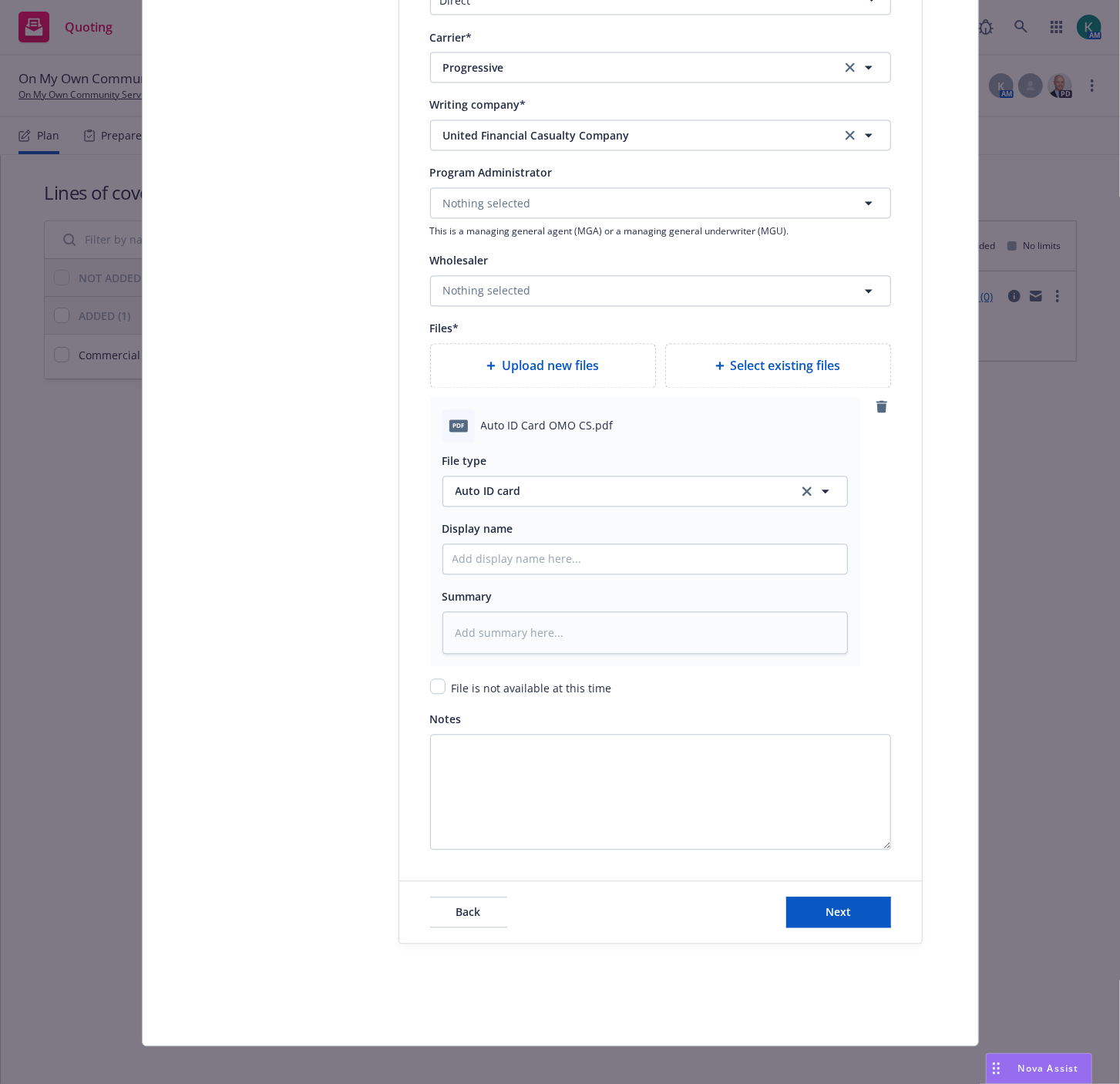
scroll to position [1643, 0]
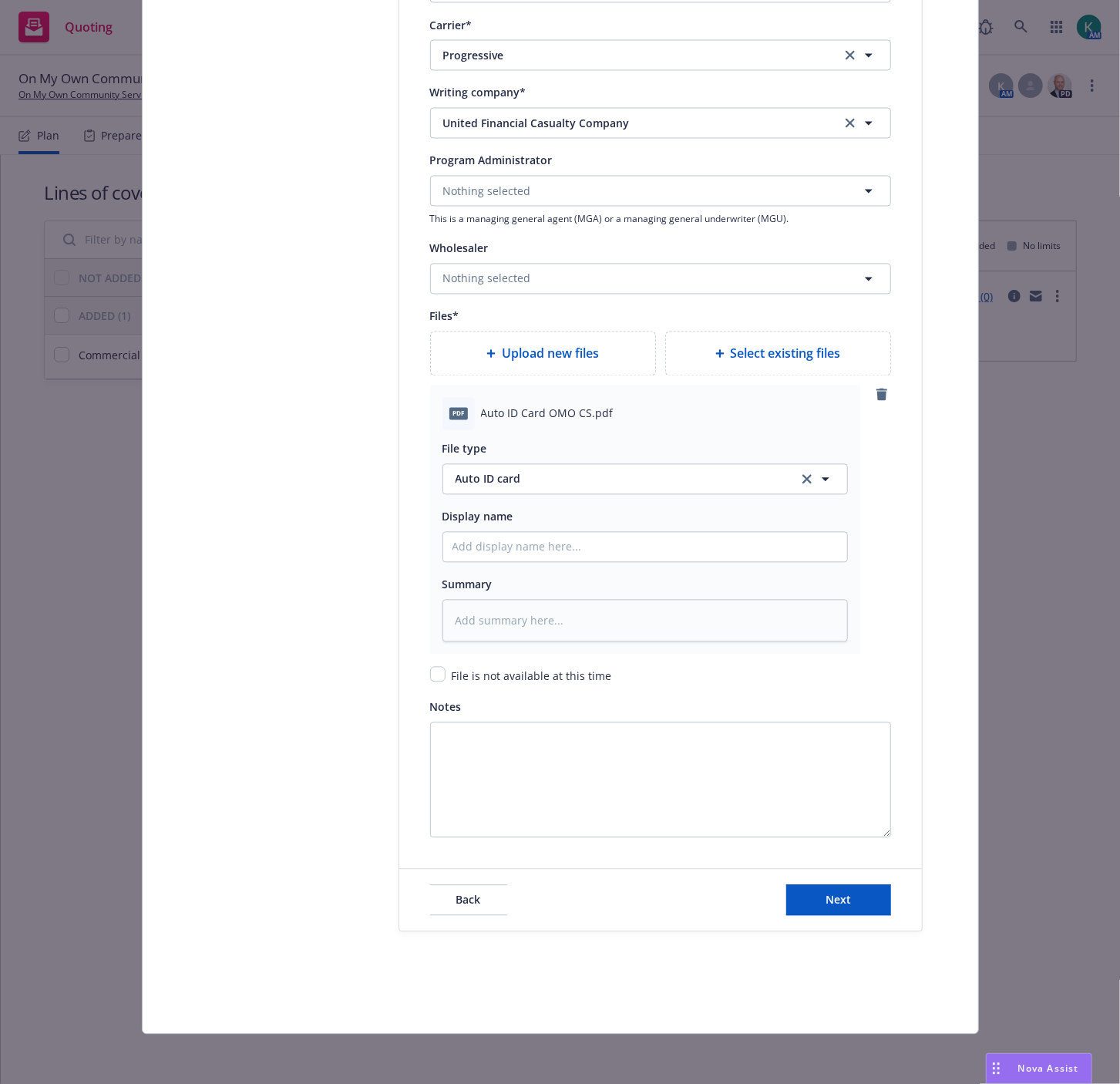
click at [849, 916] on div "Back Next" at bounding box center [660, 900] width 523 height 61
click at [851, 899] on button "Next" at bounding box center [838, 900] width 105 height 31
type textarea "x"
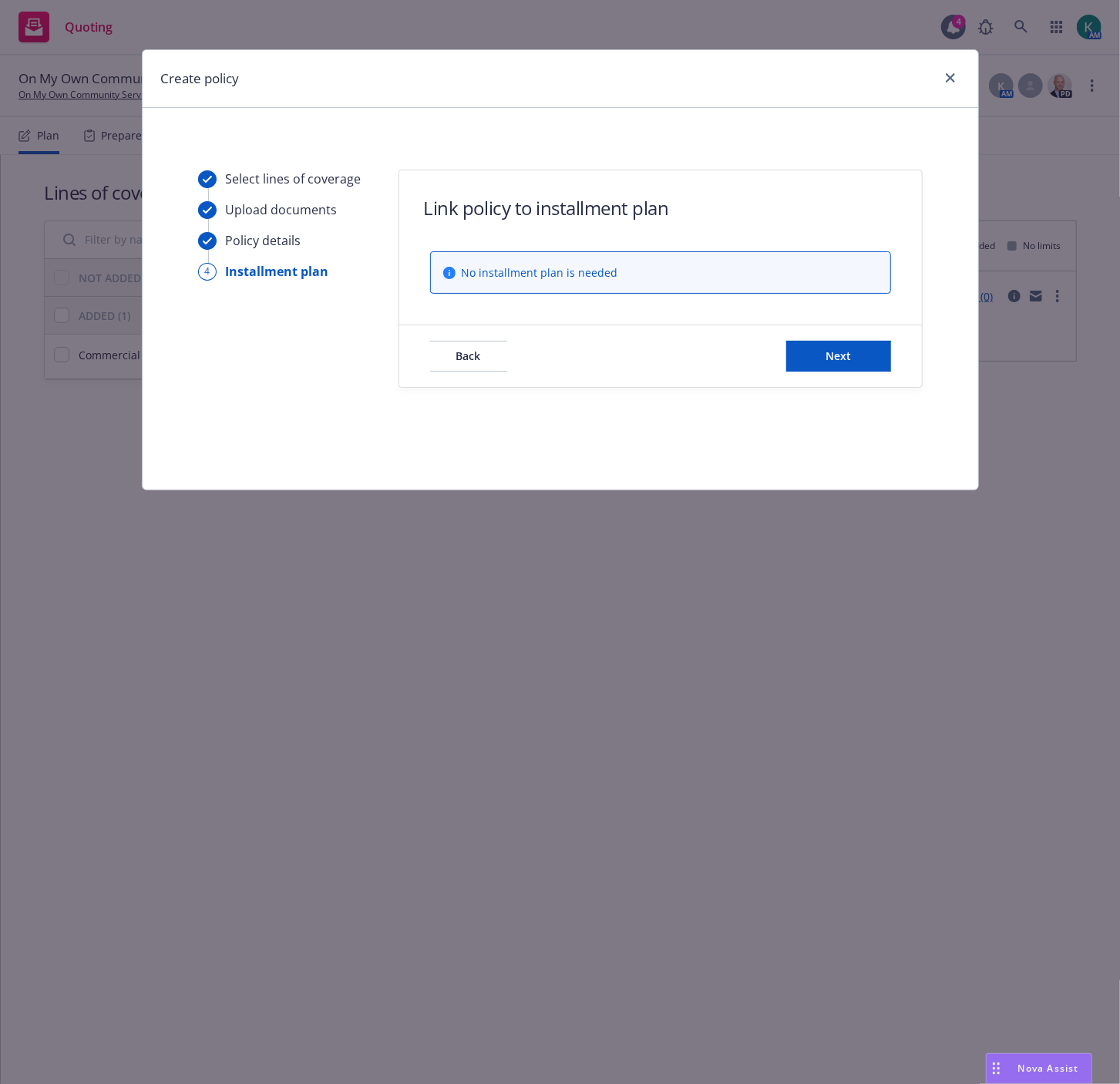
scroll to position [0, 0]
click at [835, 349] on span "Next" at bounding box center [838, 356] width 25 height 15
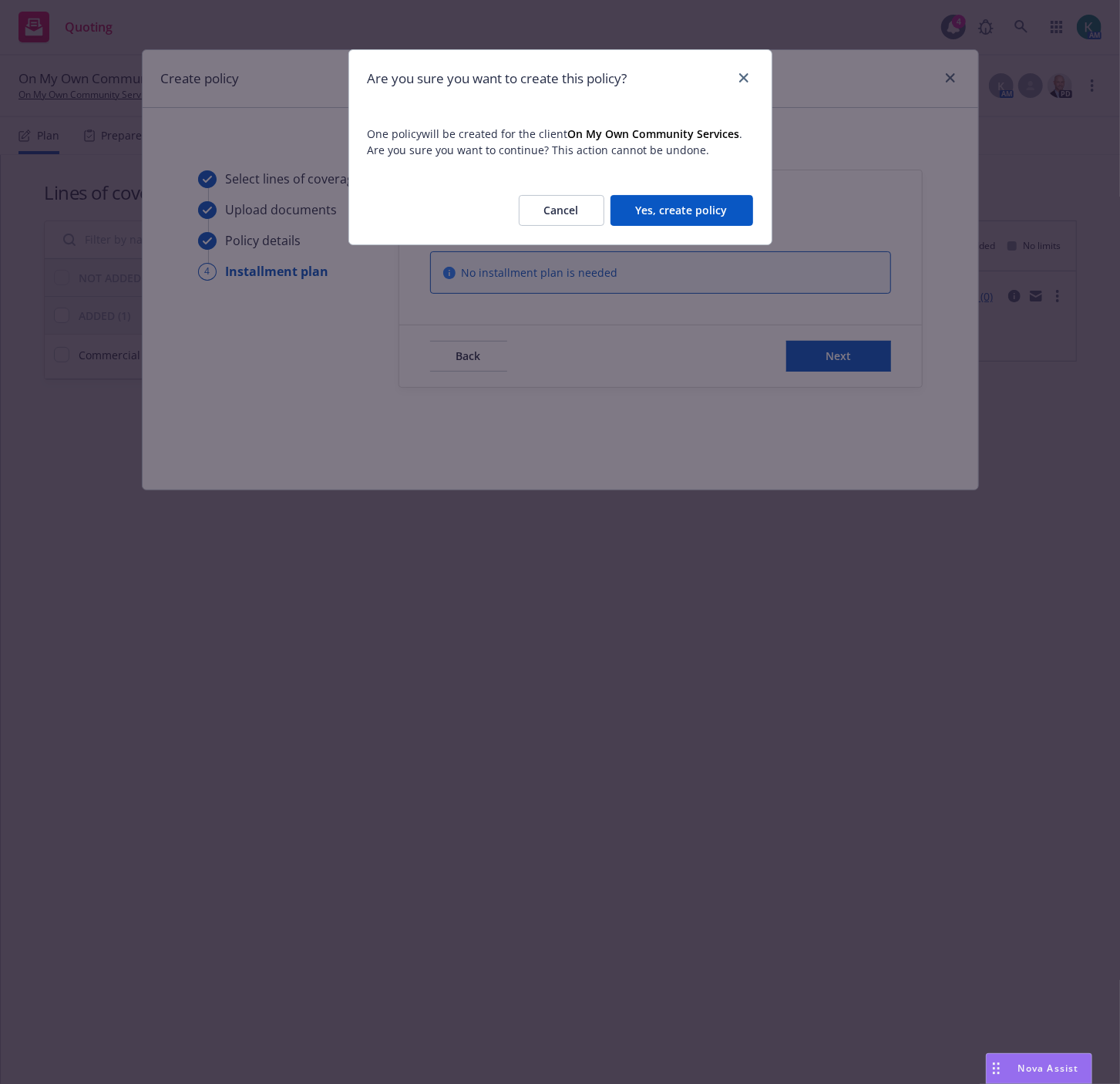
click at [679, 216] on button "Yes, create policy" at bounding box center [681, 210] width 143 height 31
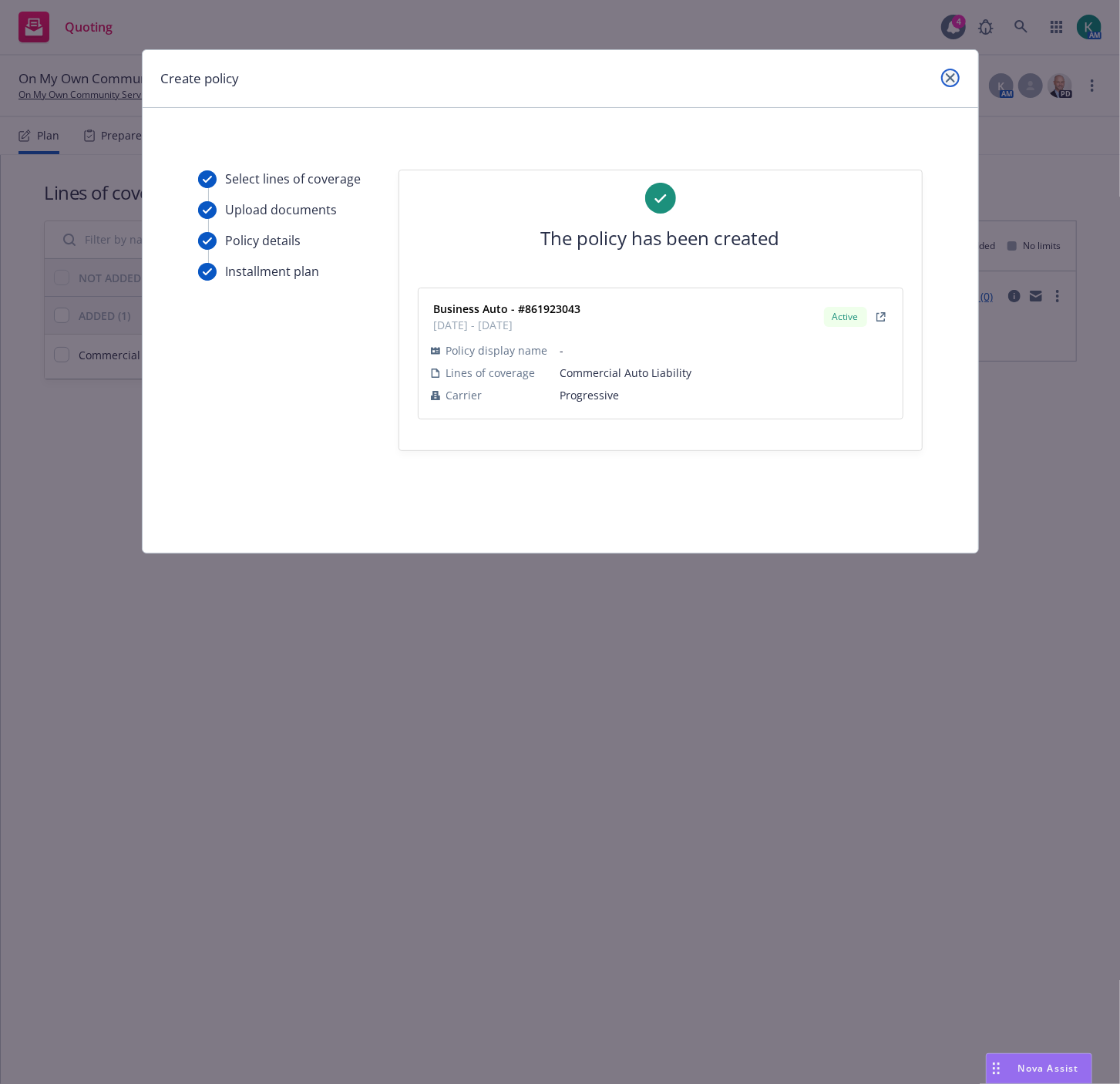
click at [946, 78] on icon "close" at bounding box center [951, 78] width 9 height 9
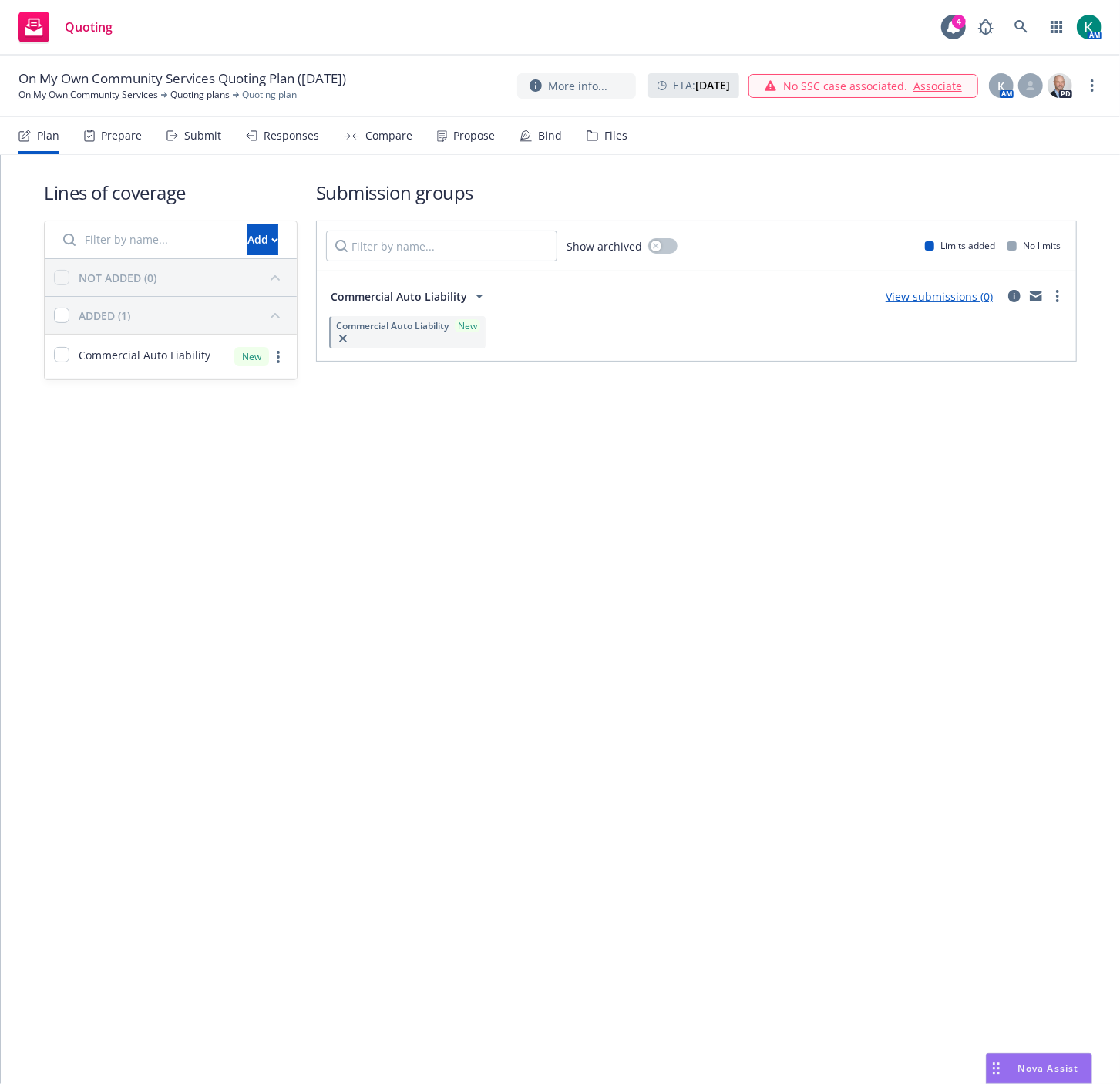
click at [695, 641] on div "Lines of coverage Add NOT ADDED (0) ADDED (1) Commercial Auto Liability New Sub…" at bounding box center [560, 620] width 1119 height 929
click at [543, 143] on div "Bind" at bounding box center [541, 136] width 43 height 37
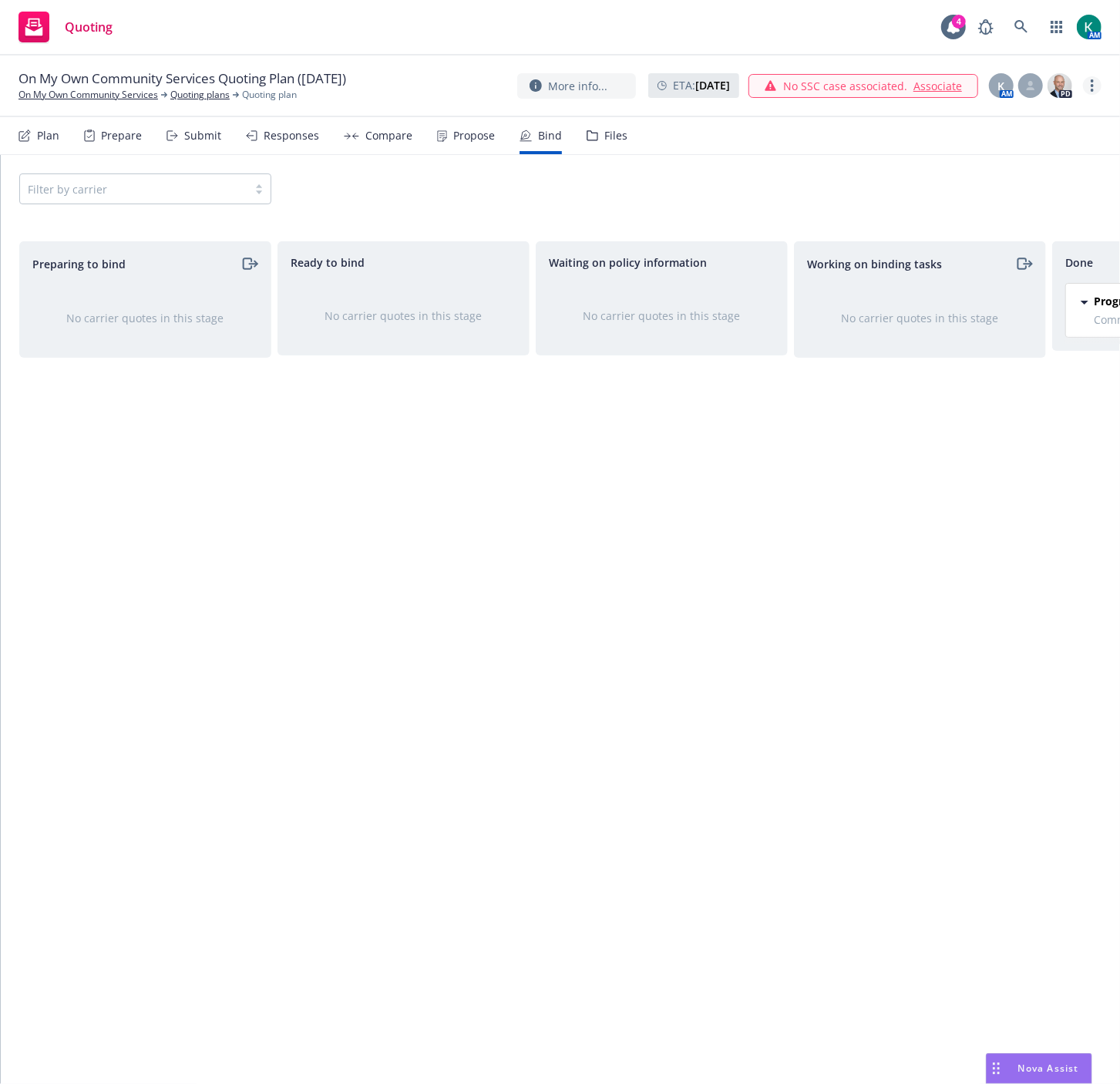
click at [1092, 83] on icon "more" at bounding box center [1092, 86] width 3 height 13
click at [1054, 241] on link "Archive quoting plan" at bounding box center [1015, 240] width 172 height 31
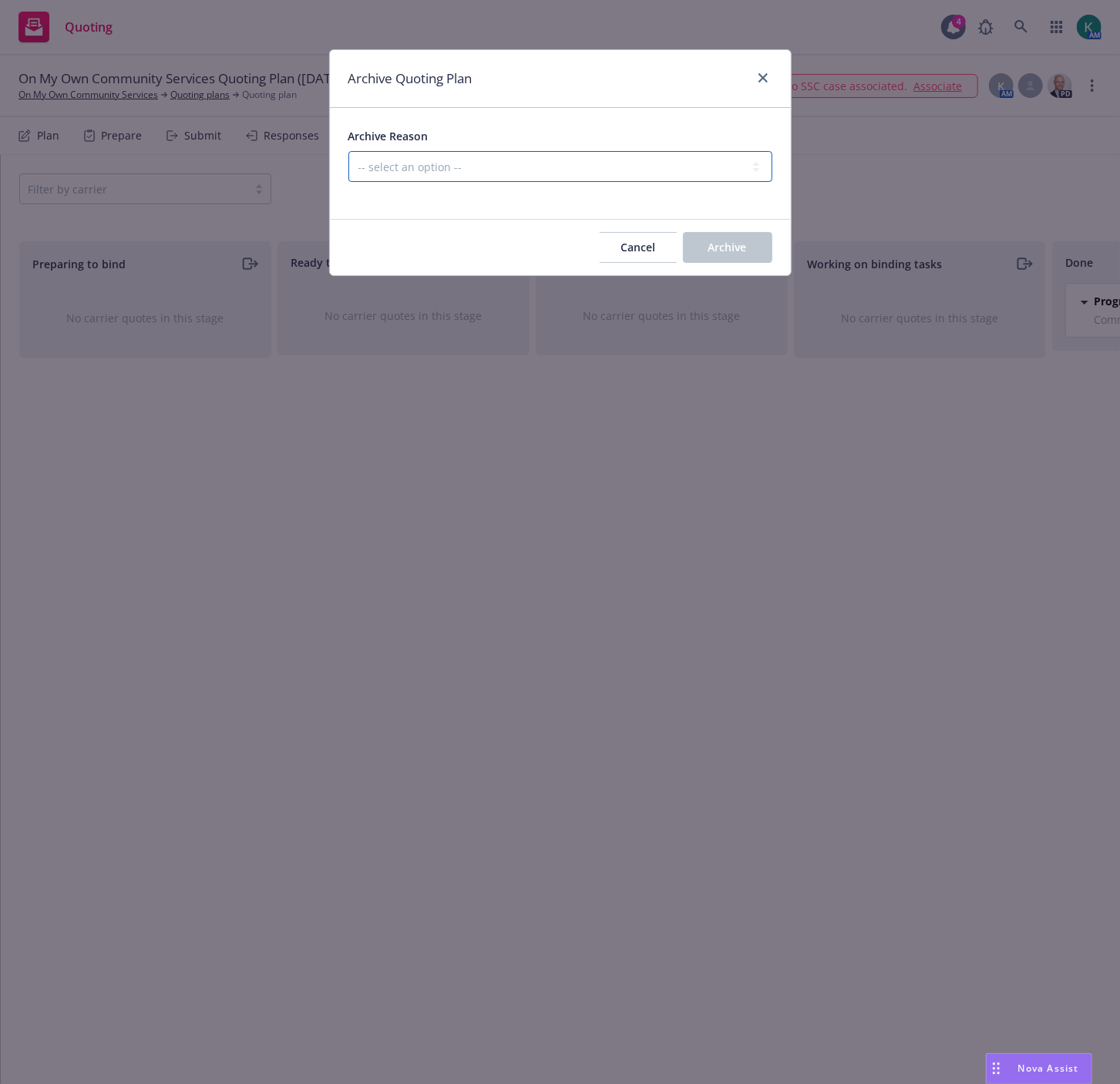
click at [605, 173] on select "-- select an option -- Created by error Duplicate New business opportunity lost…" at bounding box center [560, 166] width 424 height 31
select select "ARCHIVED_NEW_BUSINESS_COMPLETED"
click at [348, 151] on select "-- select an option -- Created by error Duplicate New business opportunity lost…" at bounding box center [560, 166] width 424 height 31
click at [709, 263] on button "Archive" at bounding box center [727, 247] width 89 height 31
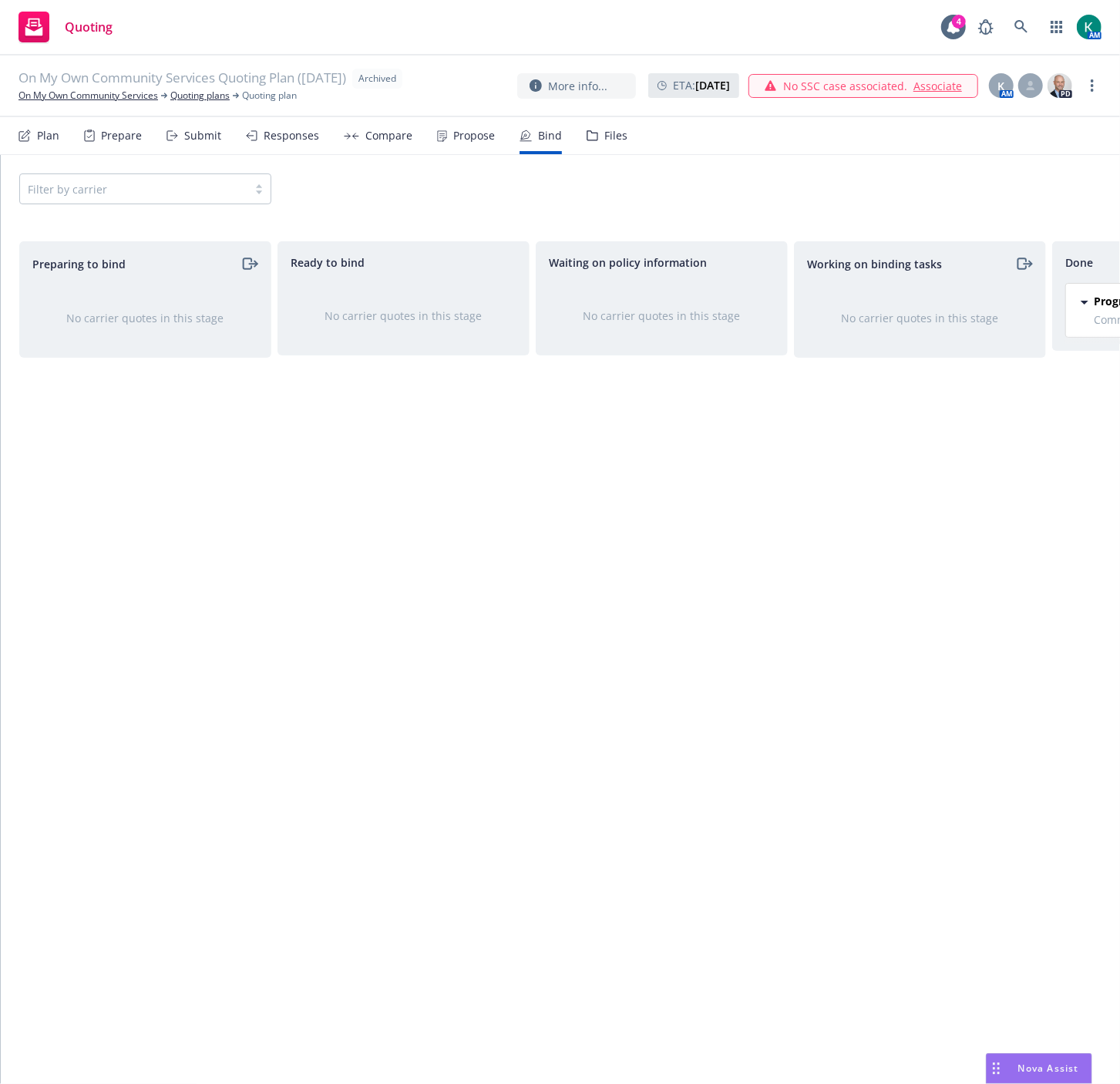
click at [703, 650] on div "Waiting on policy information No carrier quotes in this stage" at bounding box center [662, 646] width 252 height 810
click at [382, 207] on div "Filter by carrier" at bounding box center [560, 189] width 1119 height 68
click at [140, 95] on link "On My Own Community Services" at bounding box center [87, 95] width 140 height 14
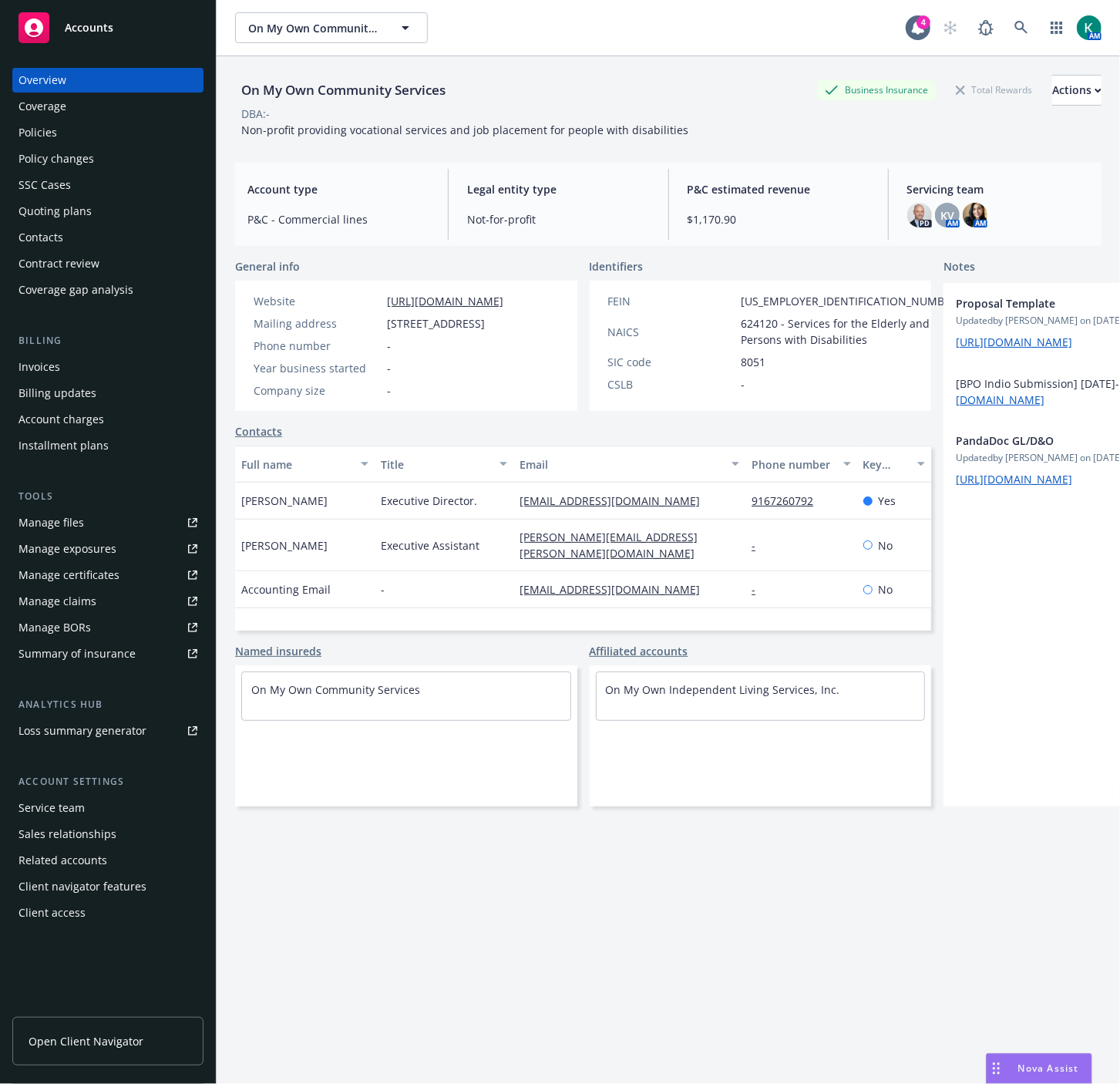
click at [50, 129] on div "Policies" at bounding box center [37, 132] width 39 height 24
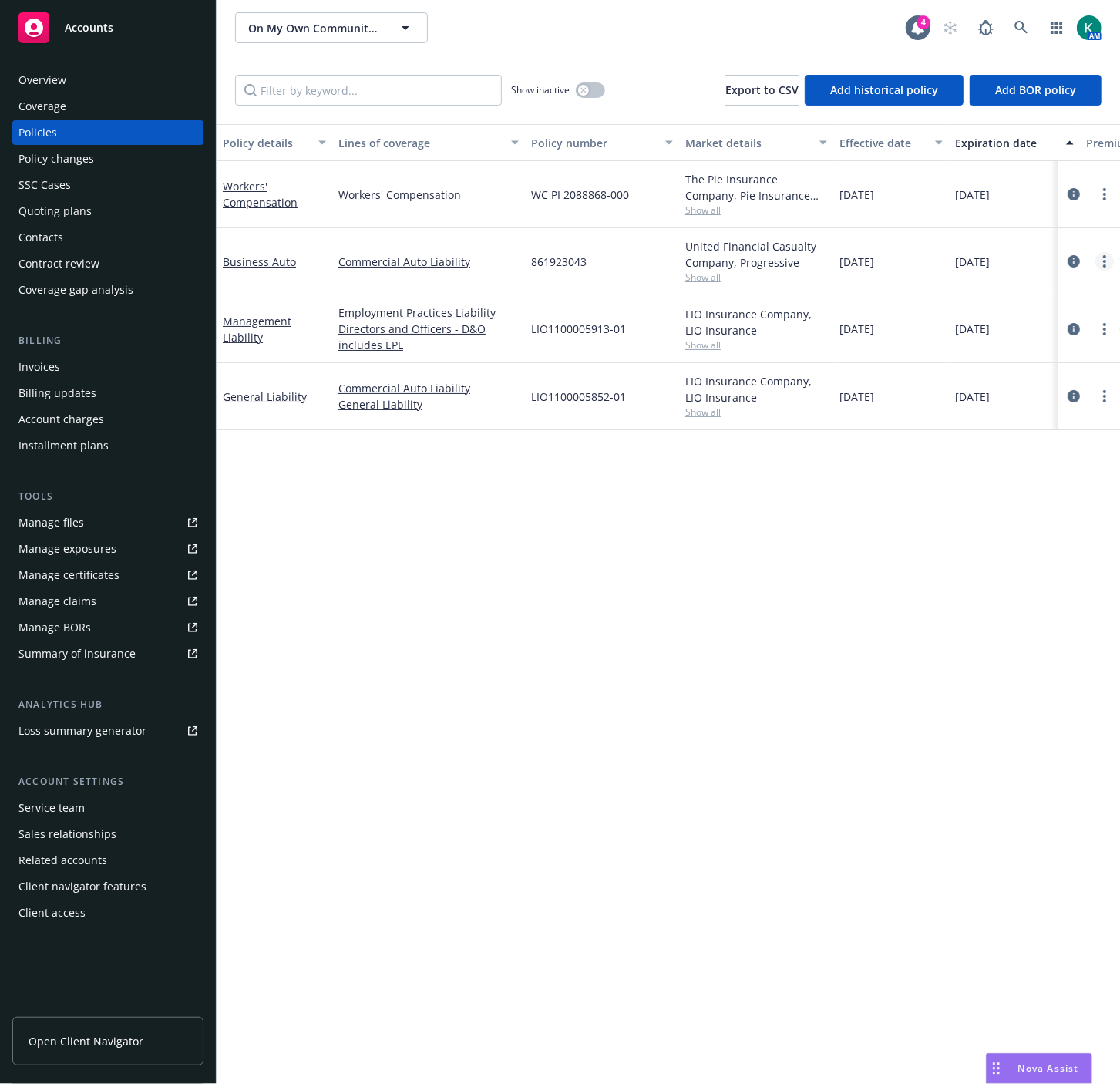
click at [1107, 262] on link "more" at bounding box center [1103, 261] width 18 height 18
click at [1010, 482] on link "Copy logging email" at bounding box center [1022, 478] width 181 height 31
